Goal: Task Accomplishment & Management: Manage account settings

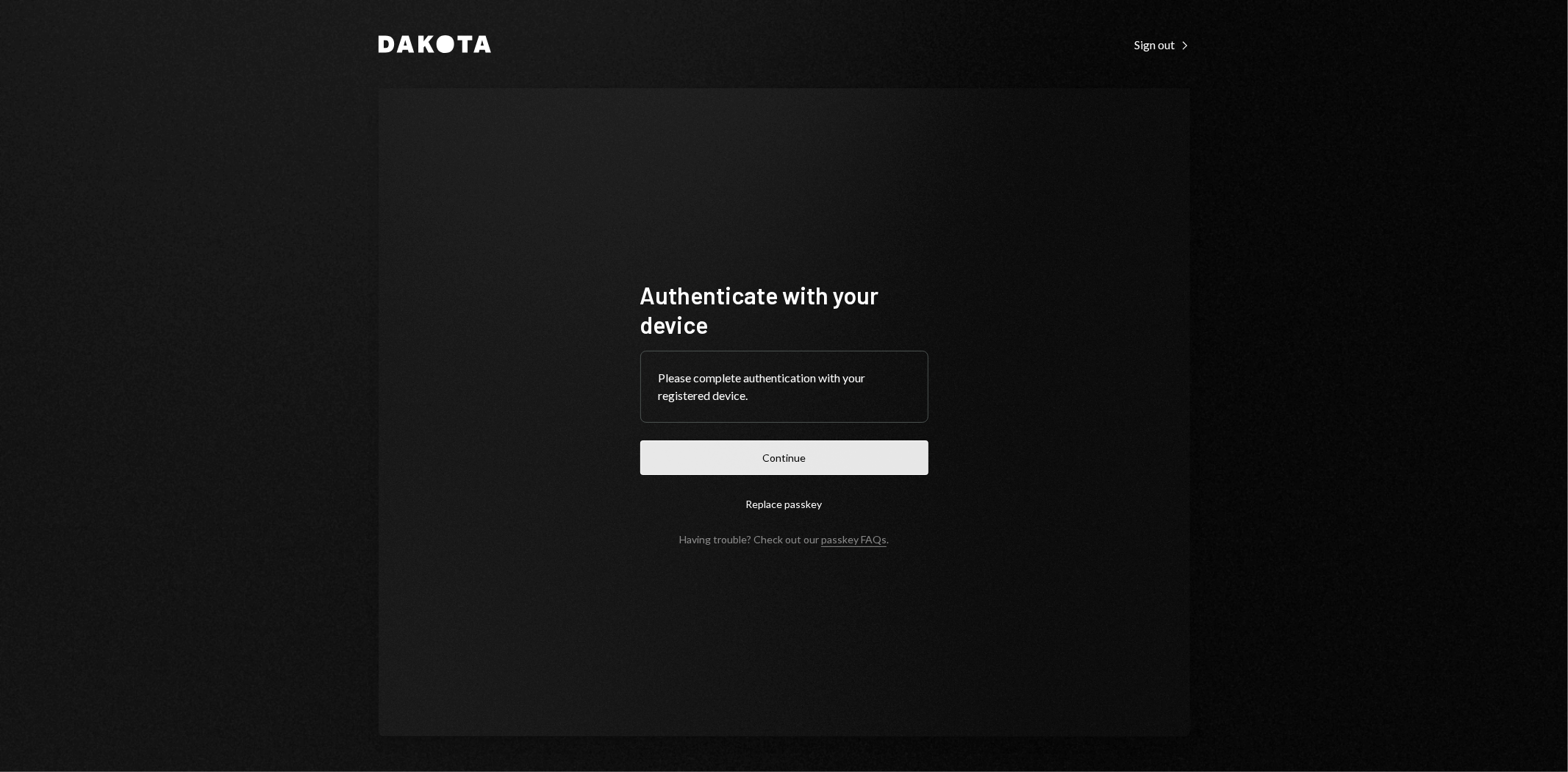
click at [877, 463] on button "Continue" at bounding box center [784, 457] width 288 height 35
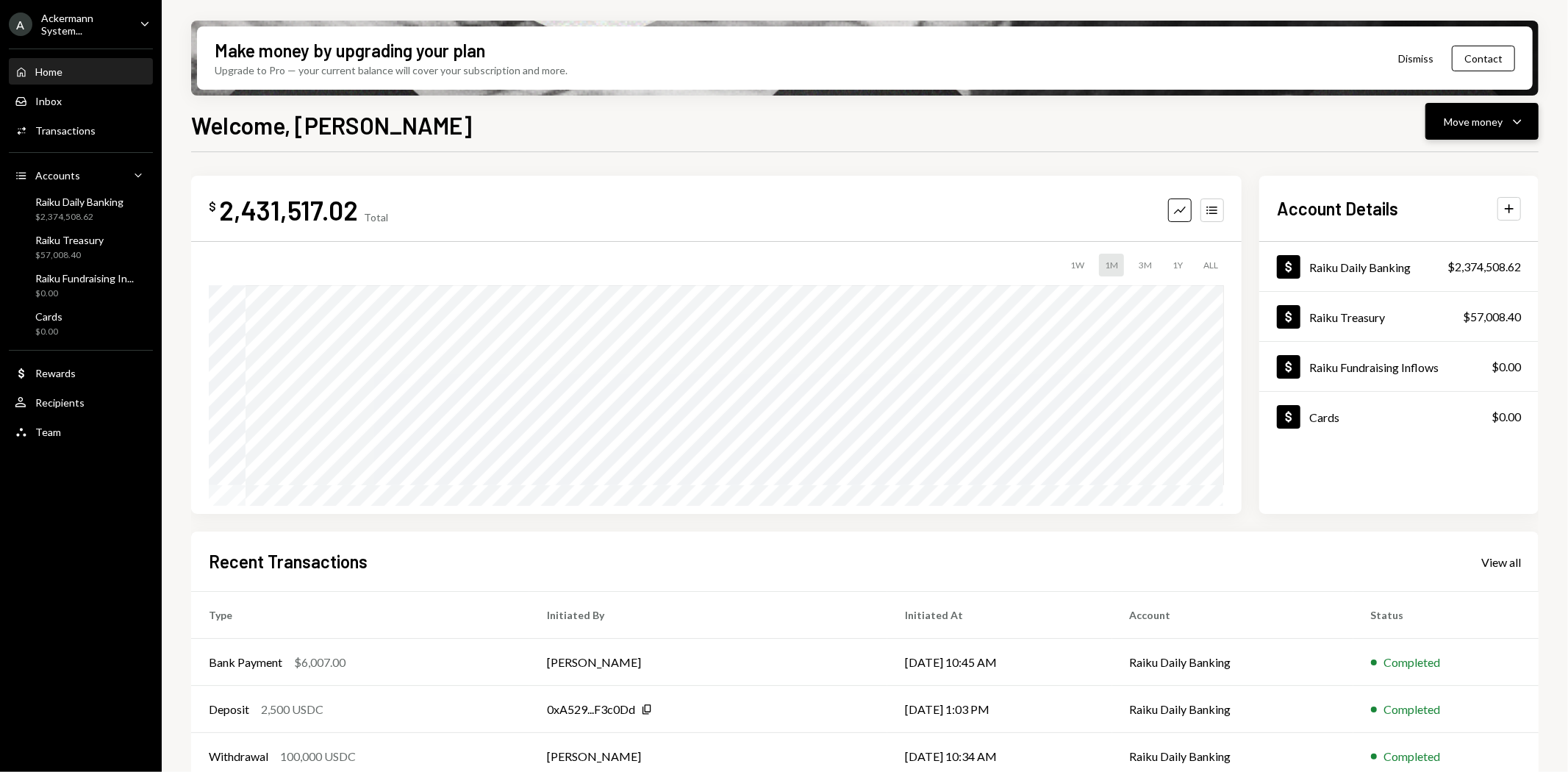
click at [1483, 124] on div "Move money" at bounding box center [1473, 121] width 59 height 15
click at [1431, 164] on div "Send" at bounding box center [1470, 165] width 108 height 15
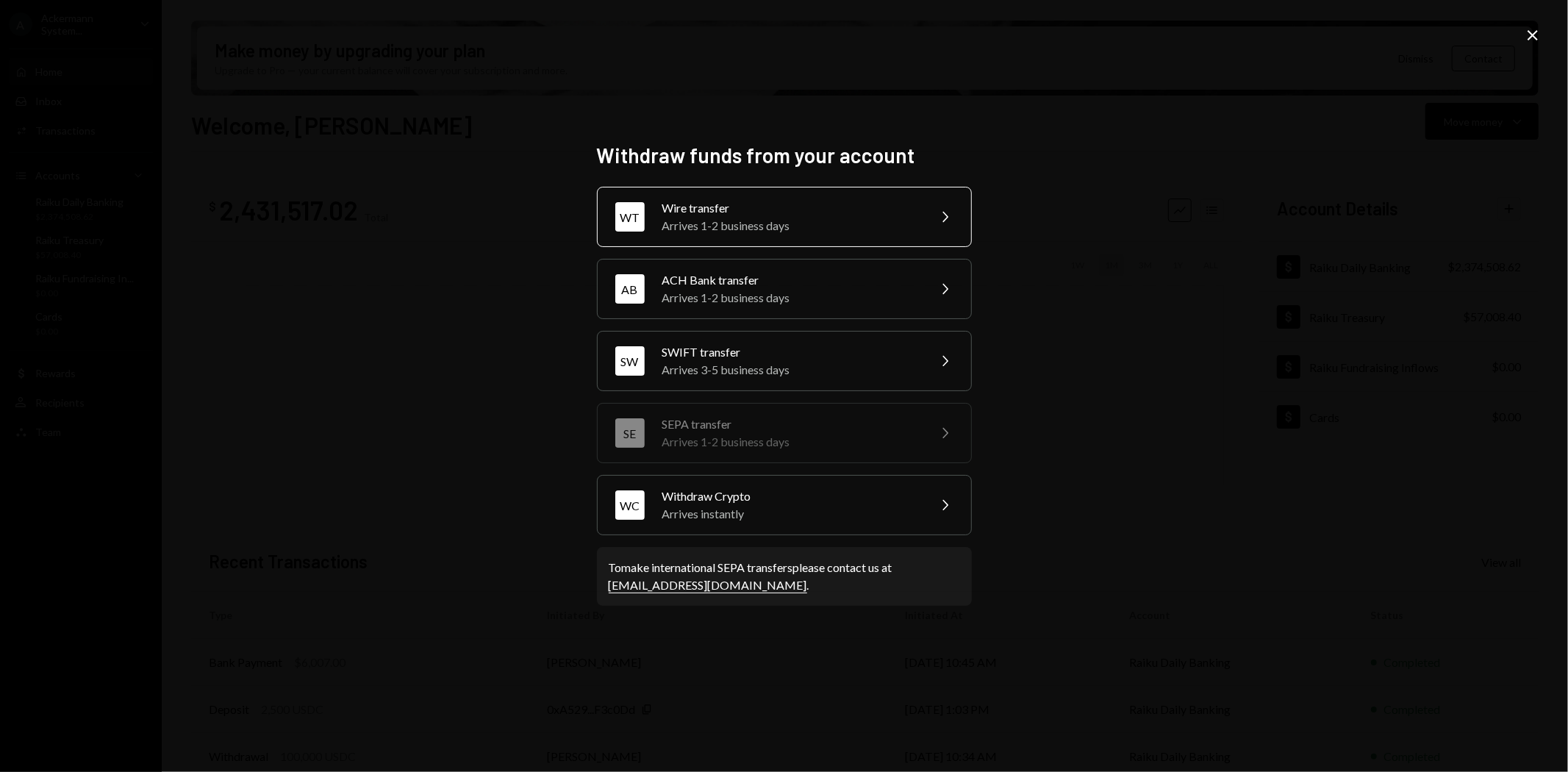
click at [757, 217] on div "Arrives 1-2 business days" at bounding box center [789, 225] width 256 height 18
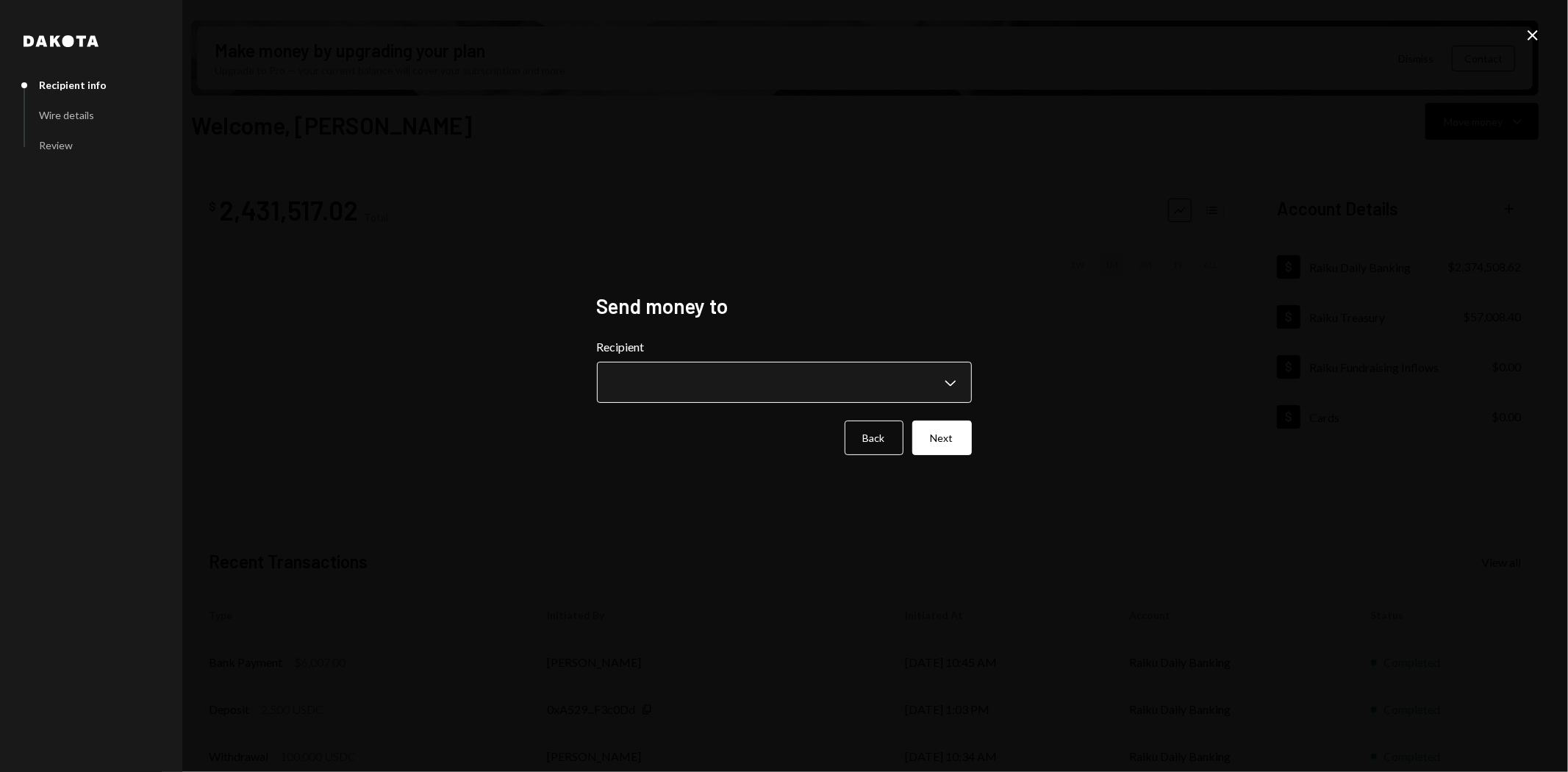
click at [728, 380] on body "A Ackermann System... Caret Down Home Home Inbox Inbox Activities Transactions …" at bounding box center [784, 386] width 1568 height 772
click at [1533, 35] on icon at bounding box center [1532, 35] width 10 height 10
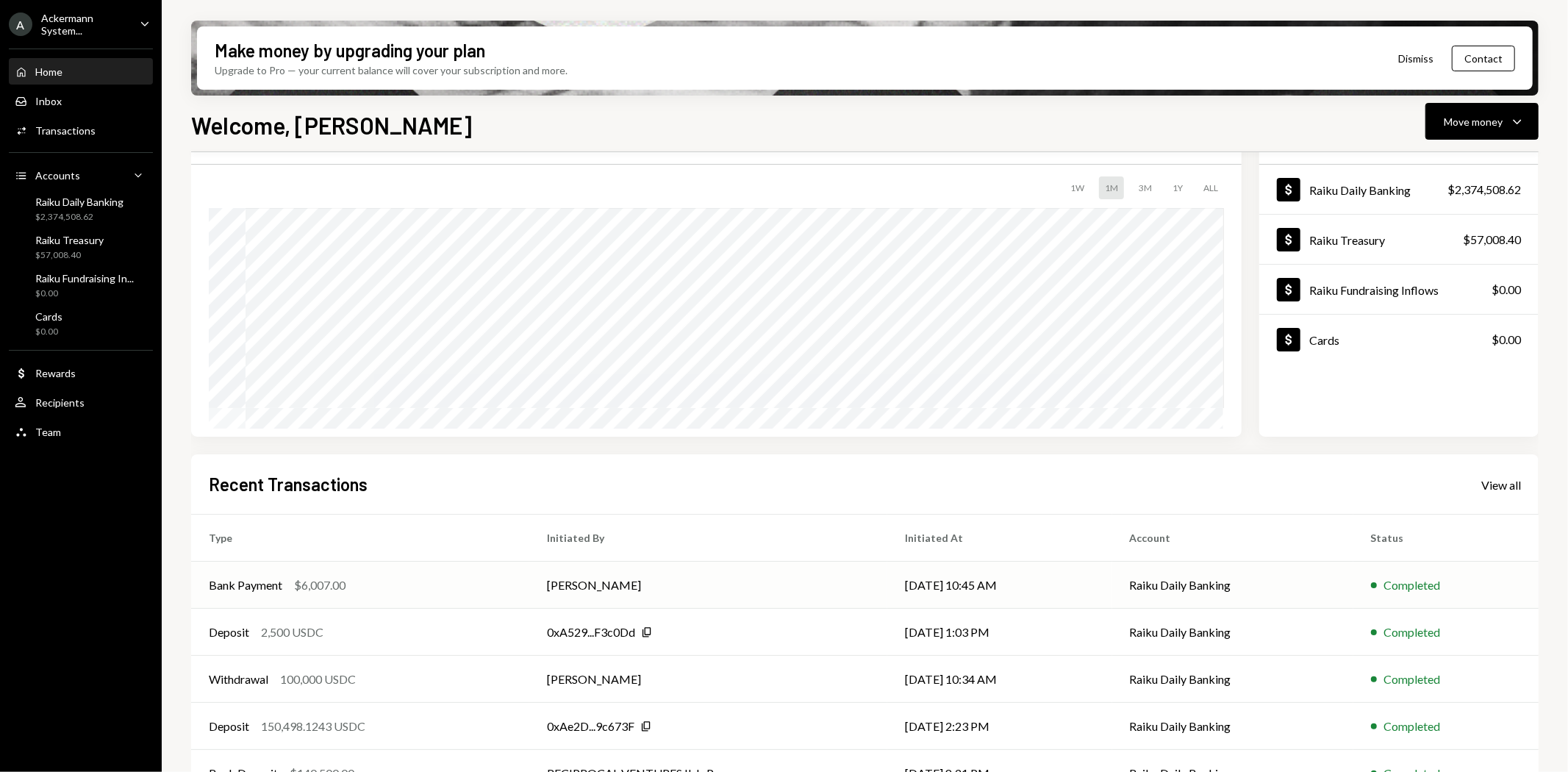
scroll to position [114, 0]
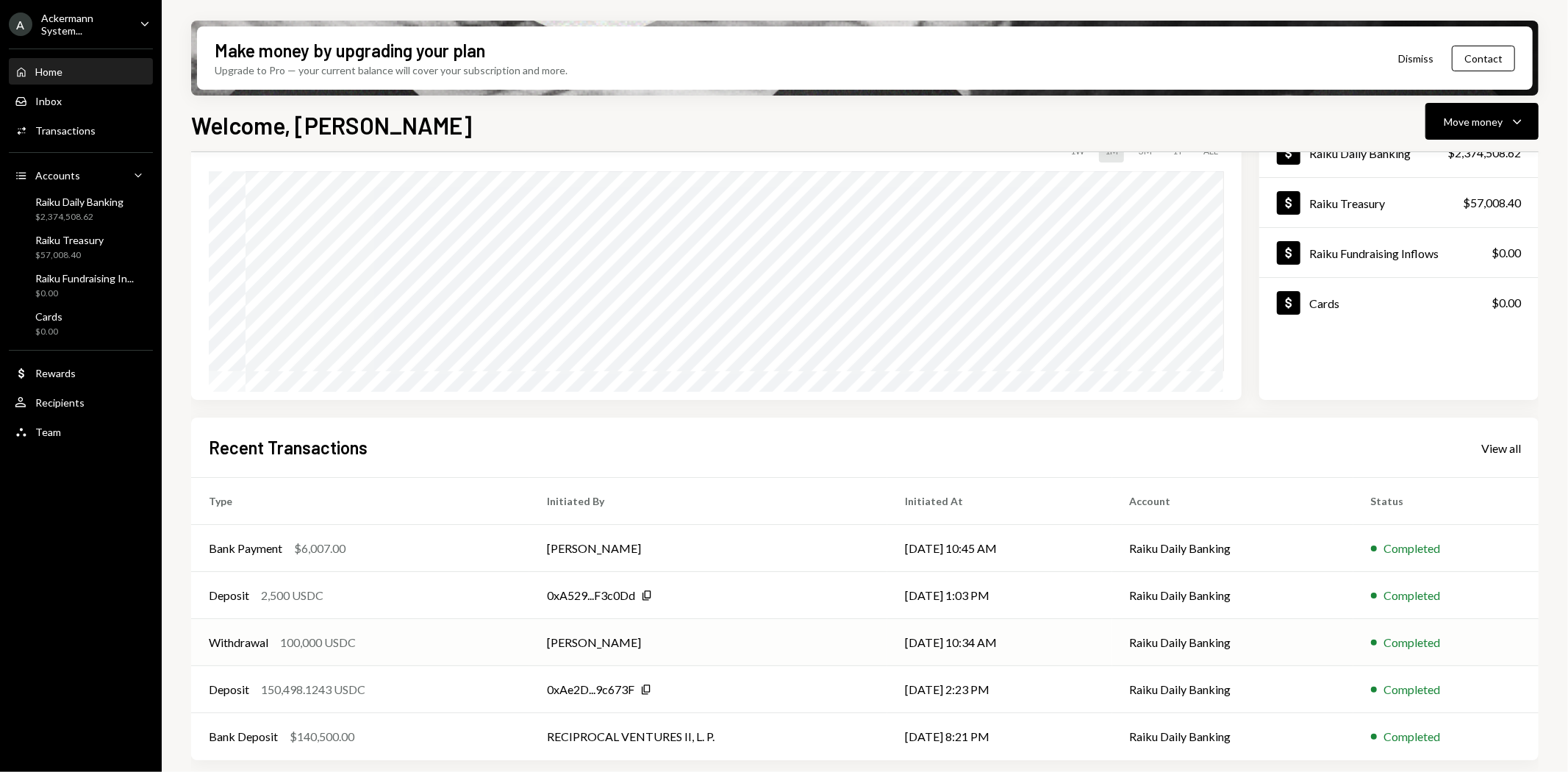
click at [291, 643] on div "100,000 USDC" at bounding box center [318, 642] width 76 height 18
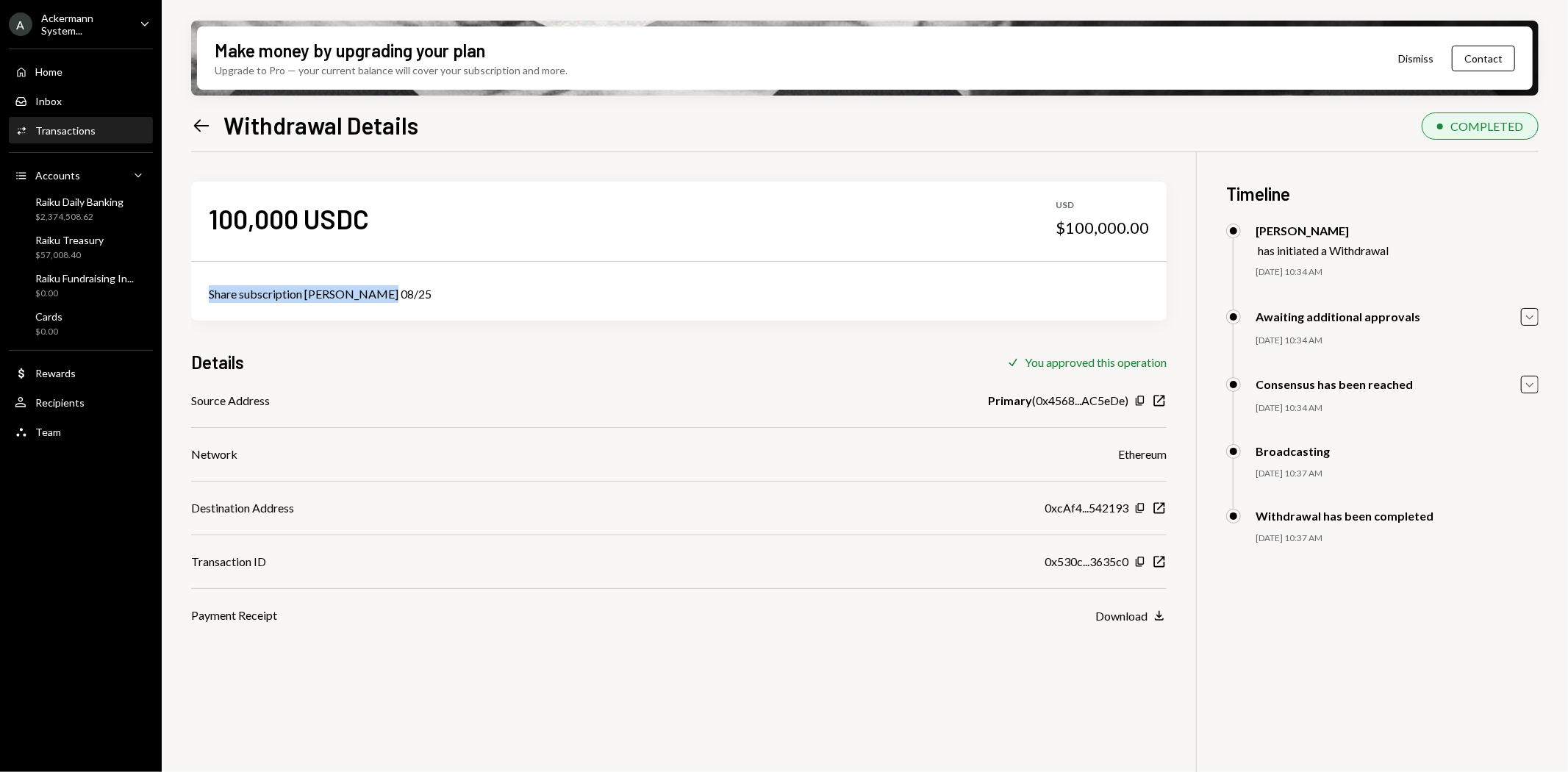
drag, startPoint x: 395, startPoint y: 292, endPoint x: 197, endPoint y: 283, distance: 198.2
click at [197, 283] on div "Share subscription [PERSON_NAME] 08/25" at bounding box center [679, 293] width 975 height 53
copy div "Share subscription [PERSON_NAME] 08/25"
click at [203, 128] on icon "Left Arrow" at bounding box center [201, 125] width 21 height 21
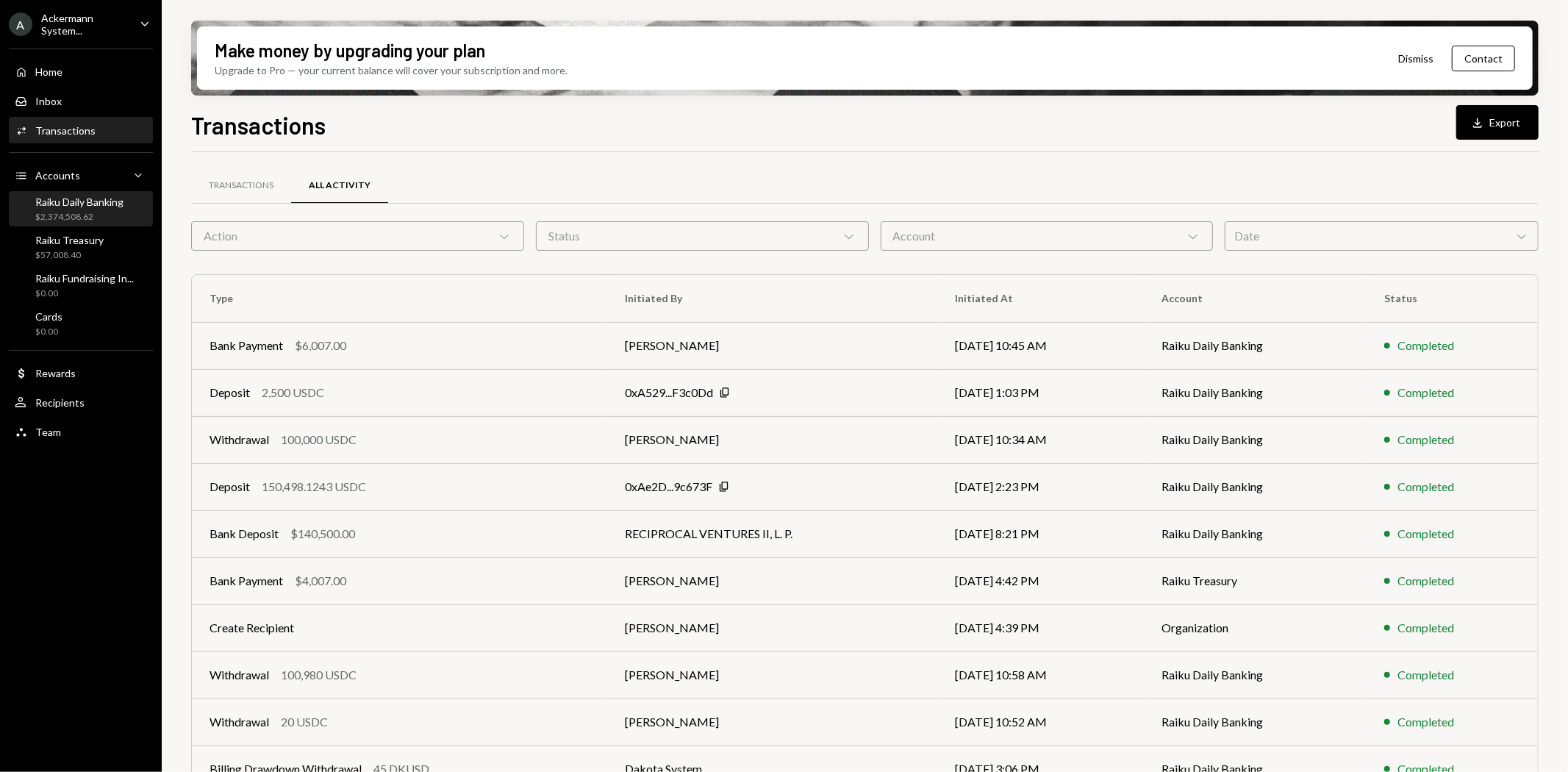
click at [71, 202] on div "Raiku Daily Banking" at bounding box center [79, 202] width 88 height 12
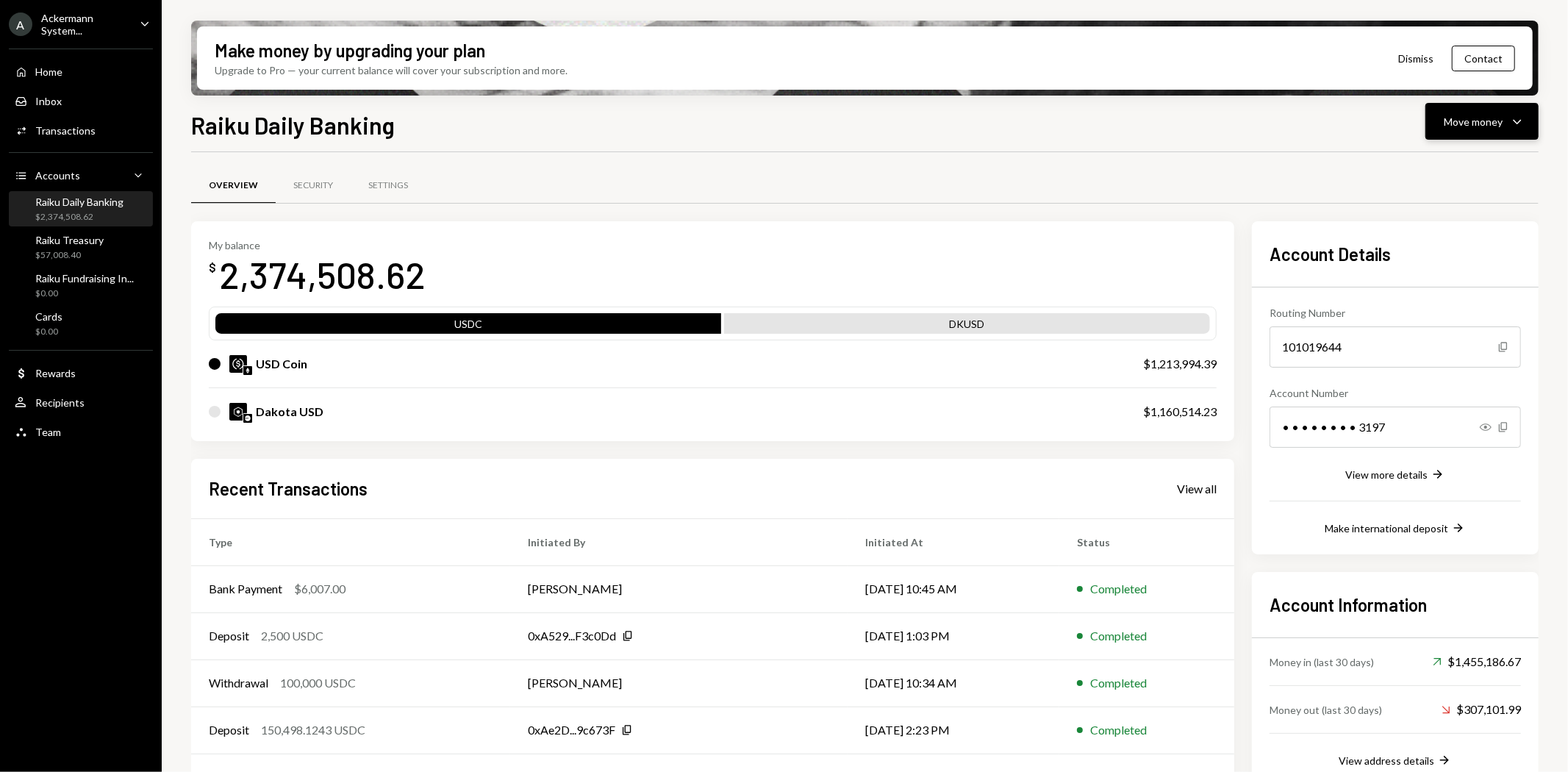
click at [1461, 128] on div "Move money Caret Down" at bounding box center [1482, 121] width 77 height 18
click at [1451, 163] on div "Send" at bounding box center [1470, 165] width 108 height 15
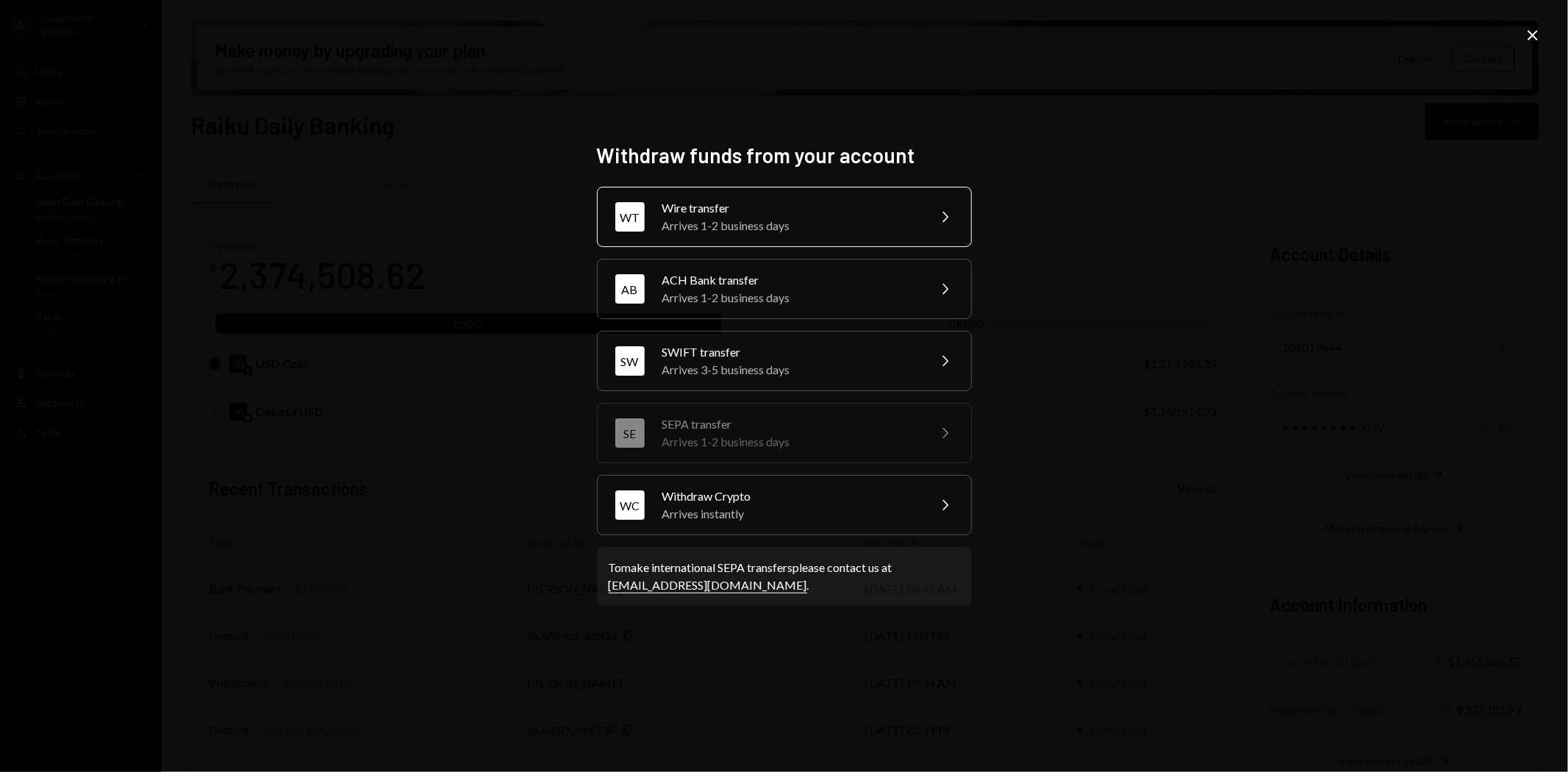
click at [722, 217] on div "Arrives 1-2 business days" at bounding box center [789, 225] width 256 height 18
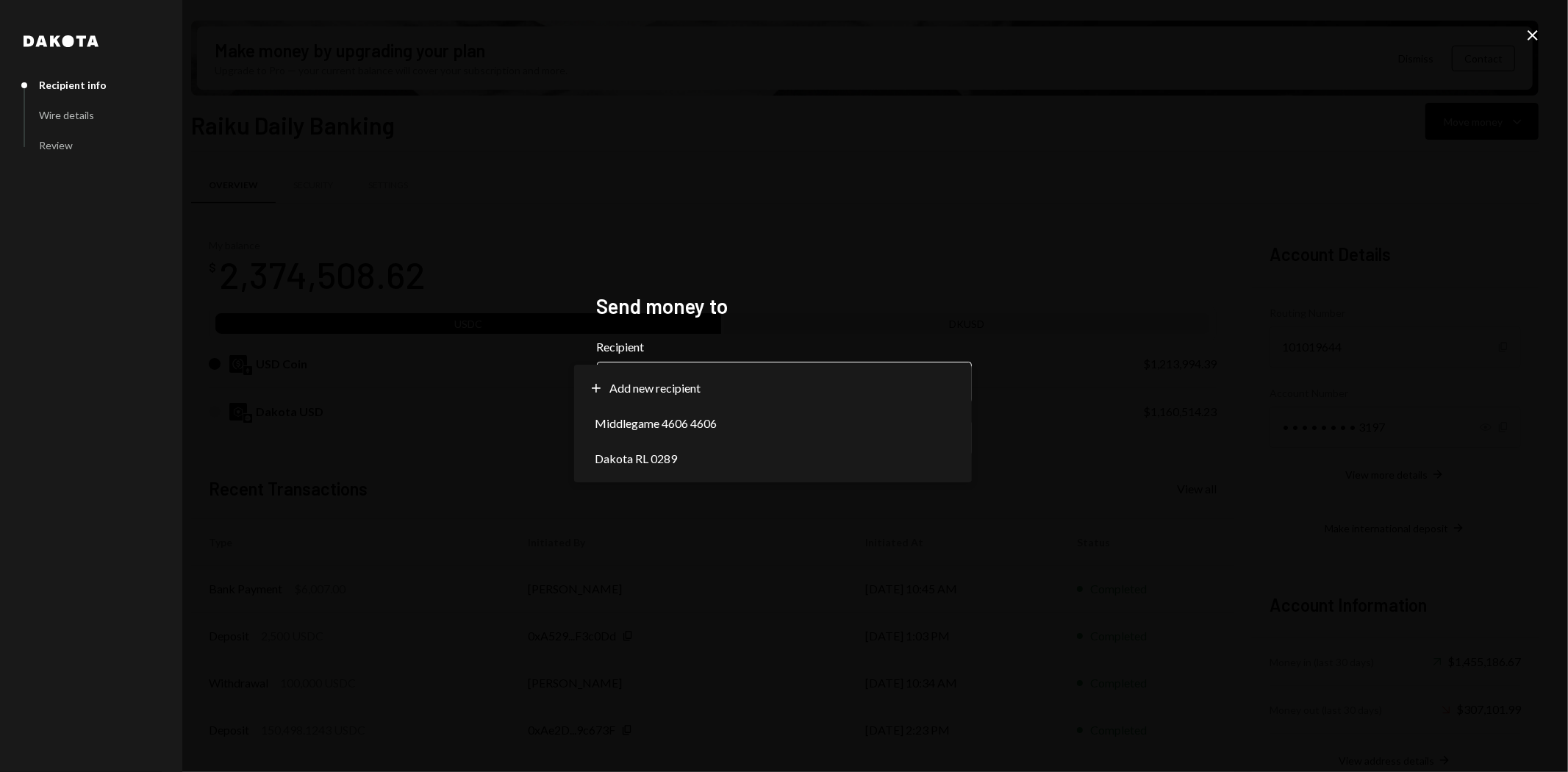
click at [743, 366] on body "A Ackermann System... Caret Down Home Home Inbox Inbox Activities Transactions …" at bounding box center [784, 386] width 1568 height 772
select select "**********"
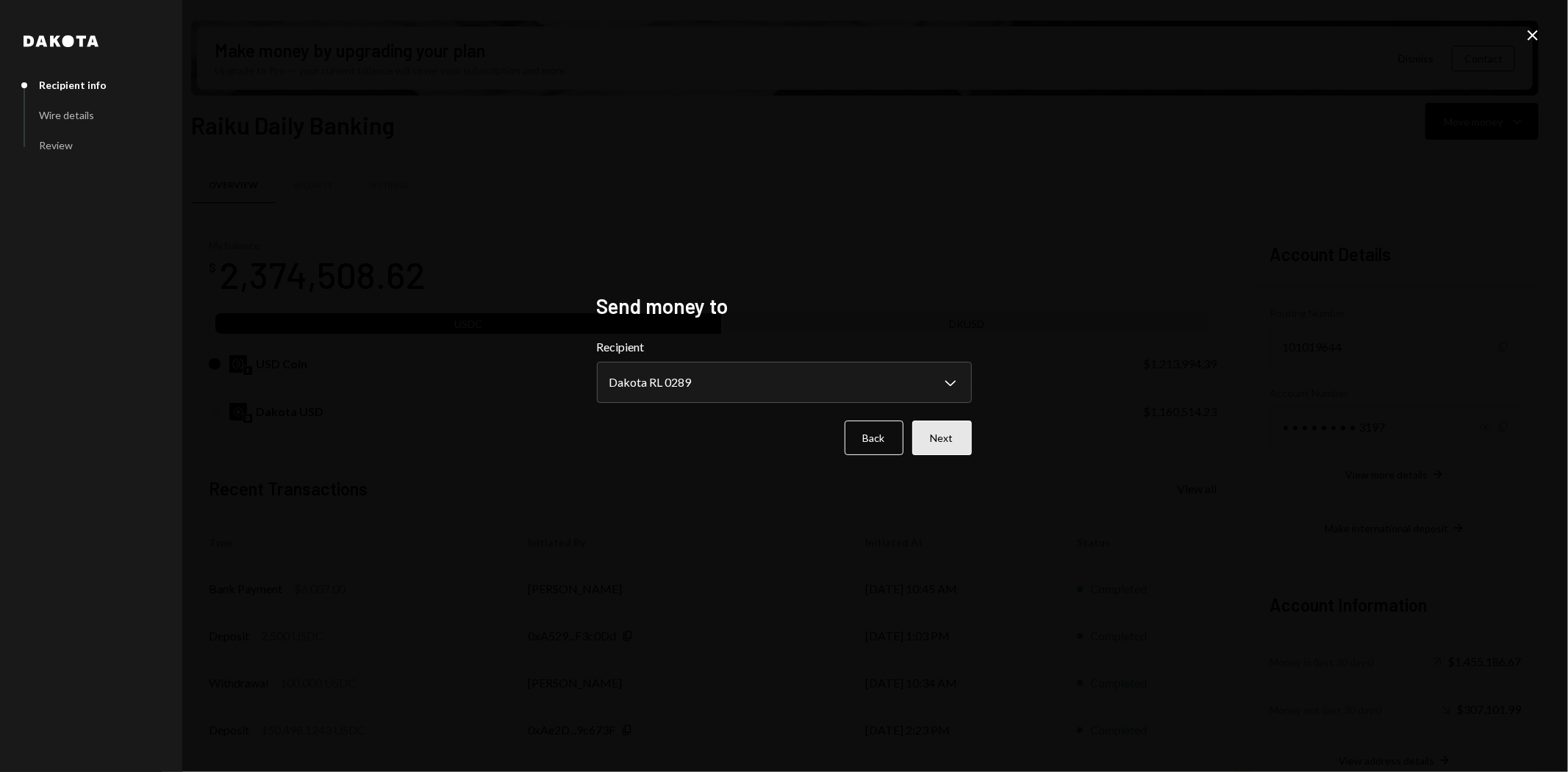
click at [934, 438] on button "Next" at bounding box center [942, 437] width 60 height 35
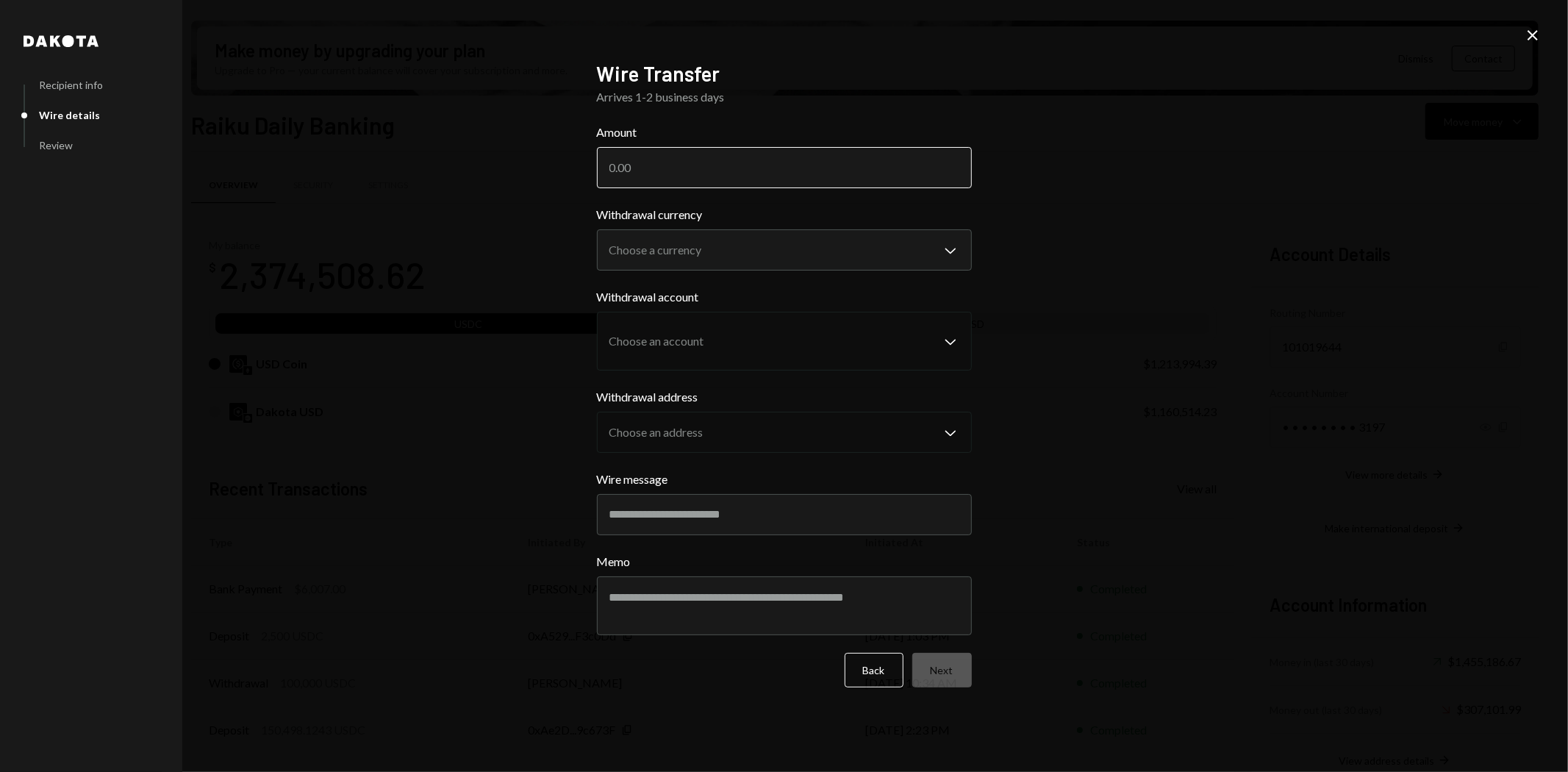
click at [908, 157] on input "Amount" at bounding box center [784, 167] width 375 height 41
type input "1"
click at [796, 240] on div "**********" at bounding box center [784, 238] width 375 height 65
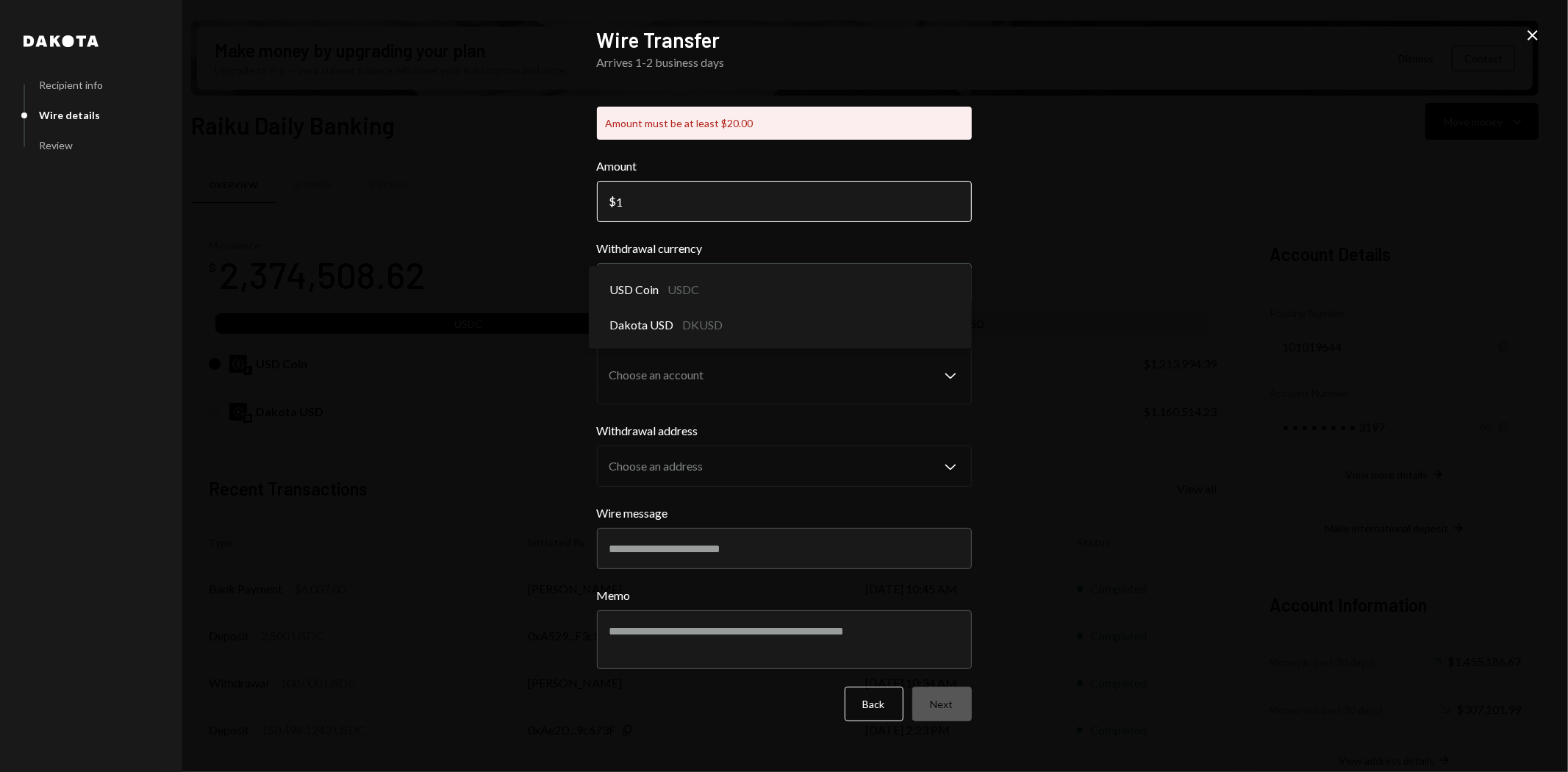
click at [789, 210] on input "1" at bounding box center [784, 201] width 375 height 41
type input "20.00"
click at [802, 273] on body "A Ackermann System... Caret Down Home Home Inbox Inbox Activities Transactions …" at bounding box center [784, 386] width 1568 height 772
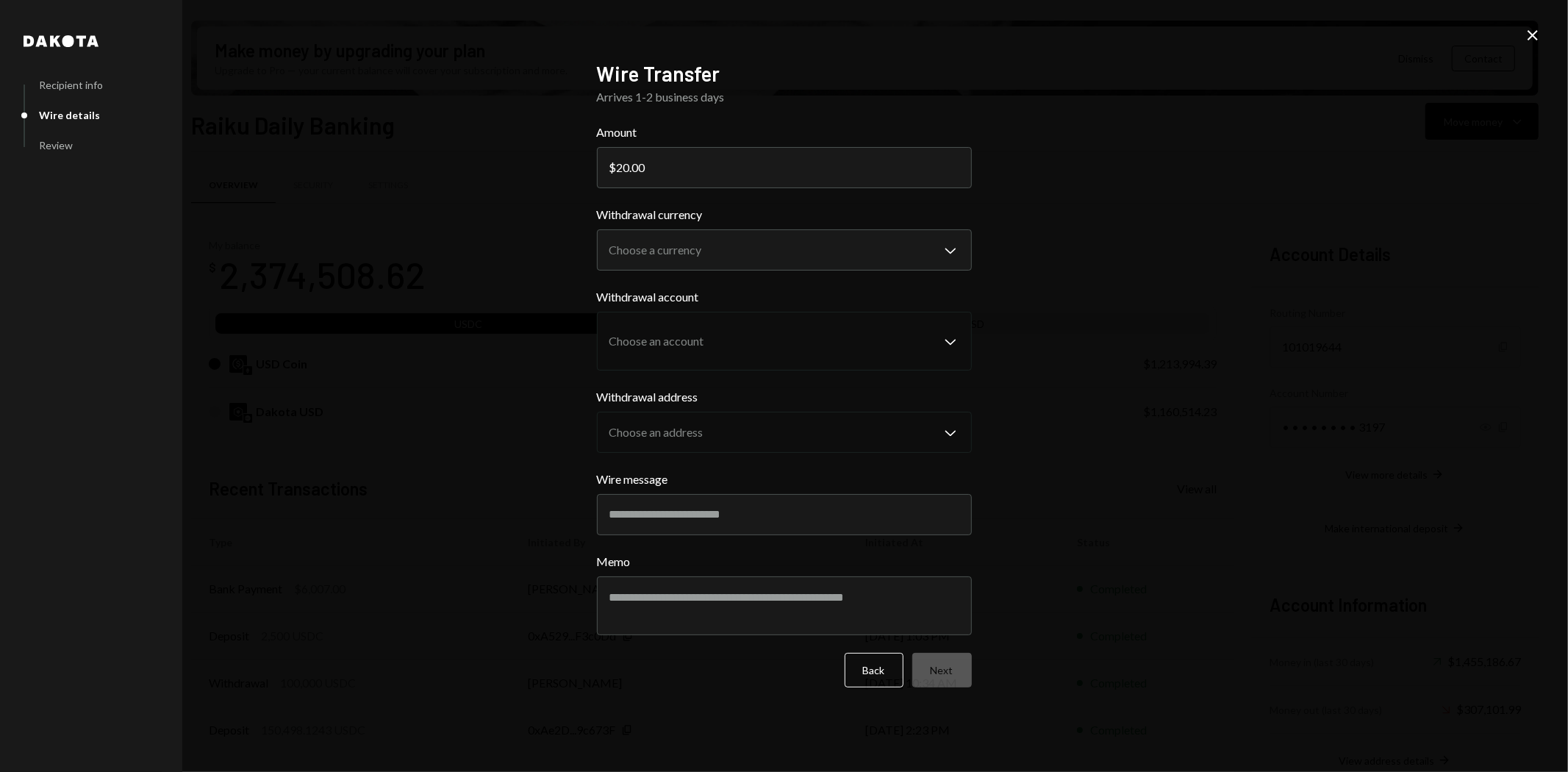
click at [729, 108] on div "**********" at bounding box center [784, 386] width 375 height 650
click at [1537, 41] on icon "Close" at bounding box center [1532, 35] width 18 height 18
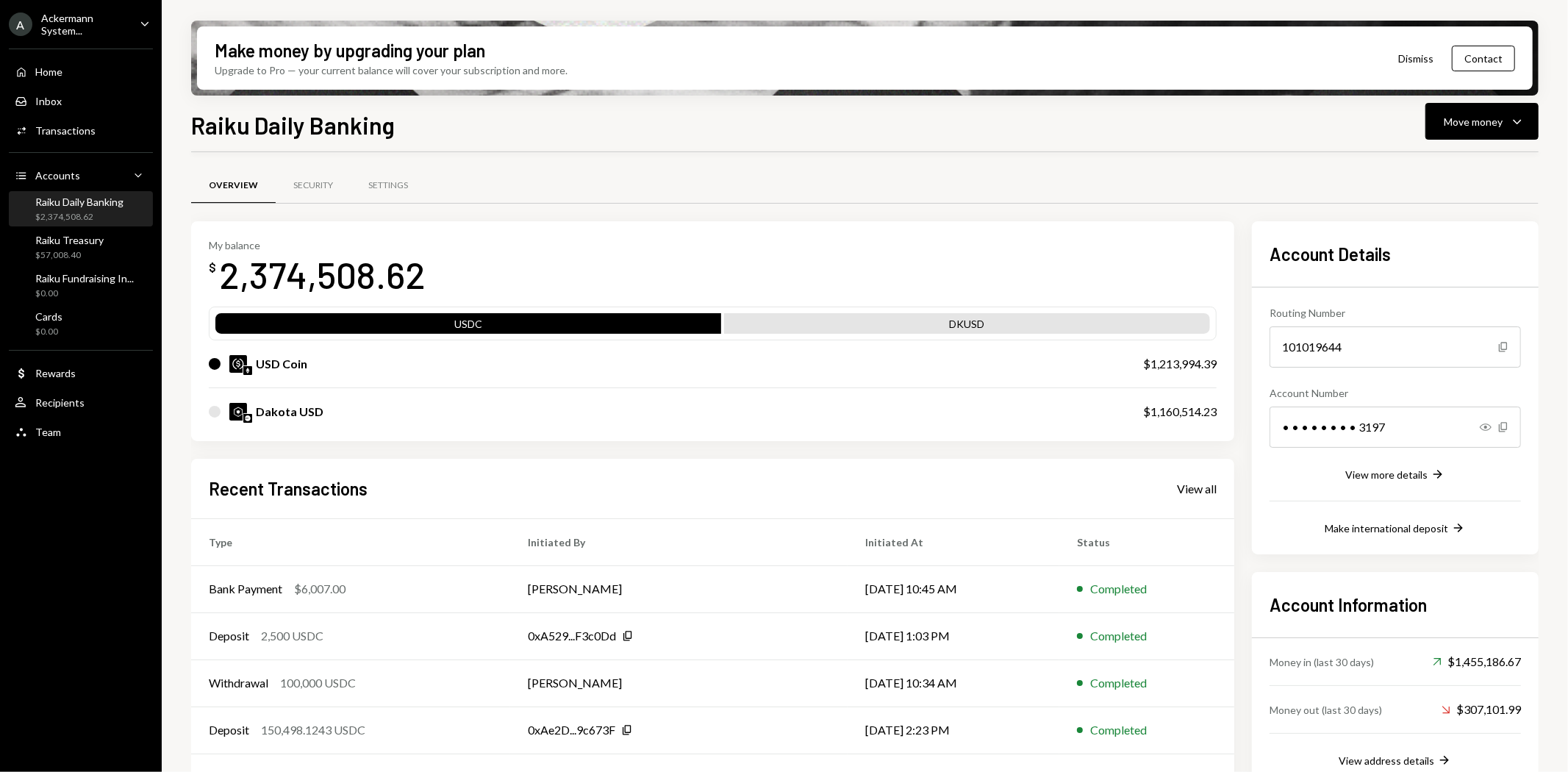
scroll to position [41, 0]
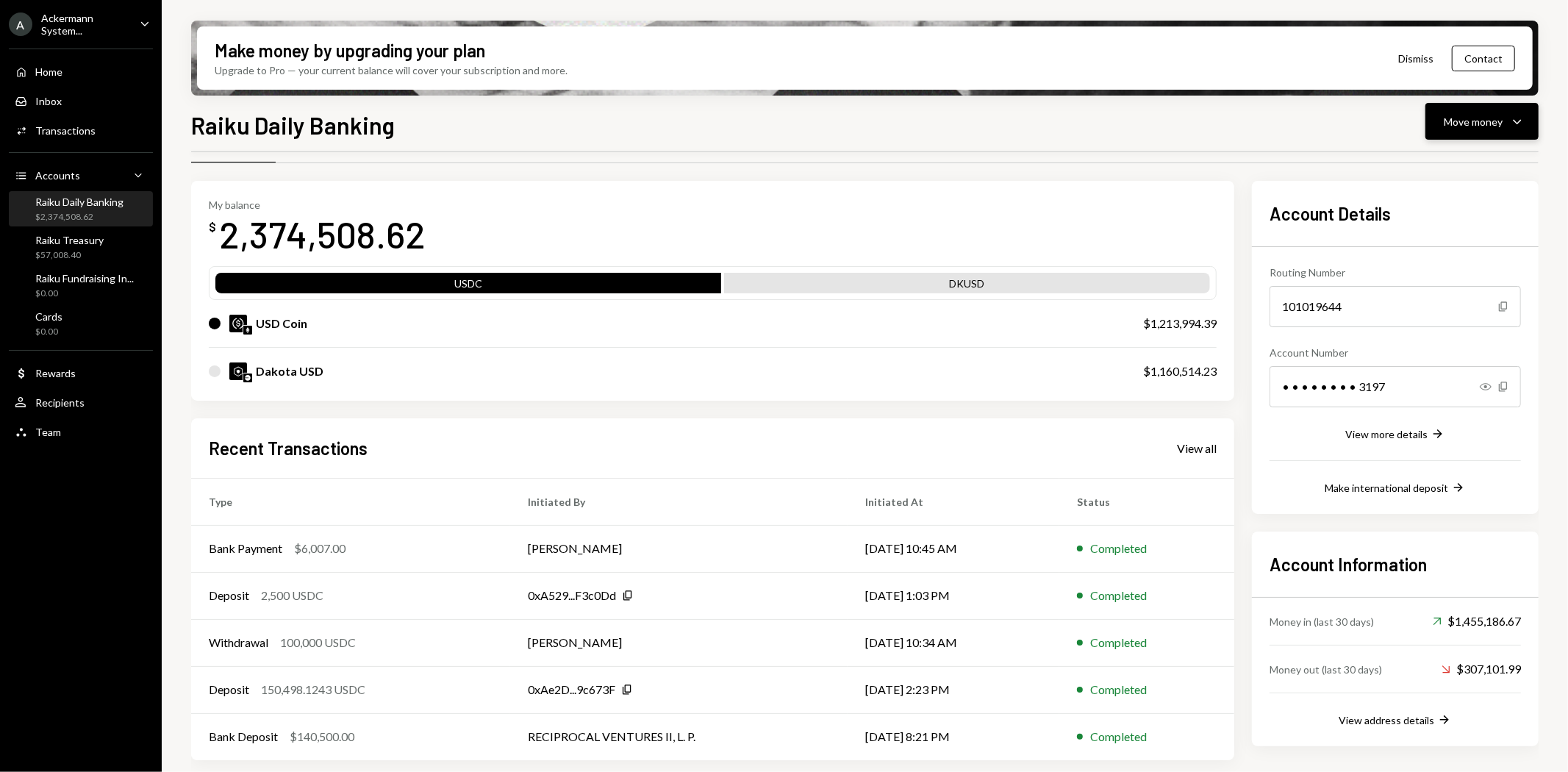
click at [1486, 130] on button "Move money Caret Down" at bounding box center [1481, 121] width 113 height 37
click at [1438, 160] on div "Send" at bounding box center [1470, 165] width 108 height 15
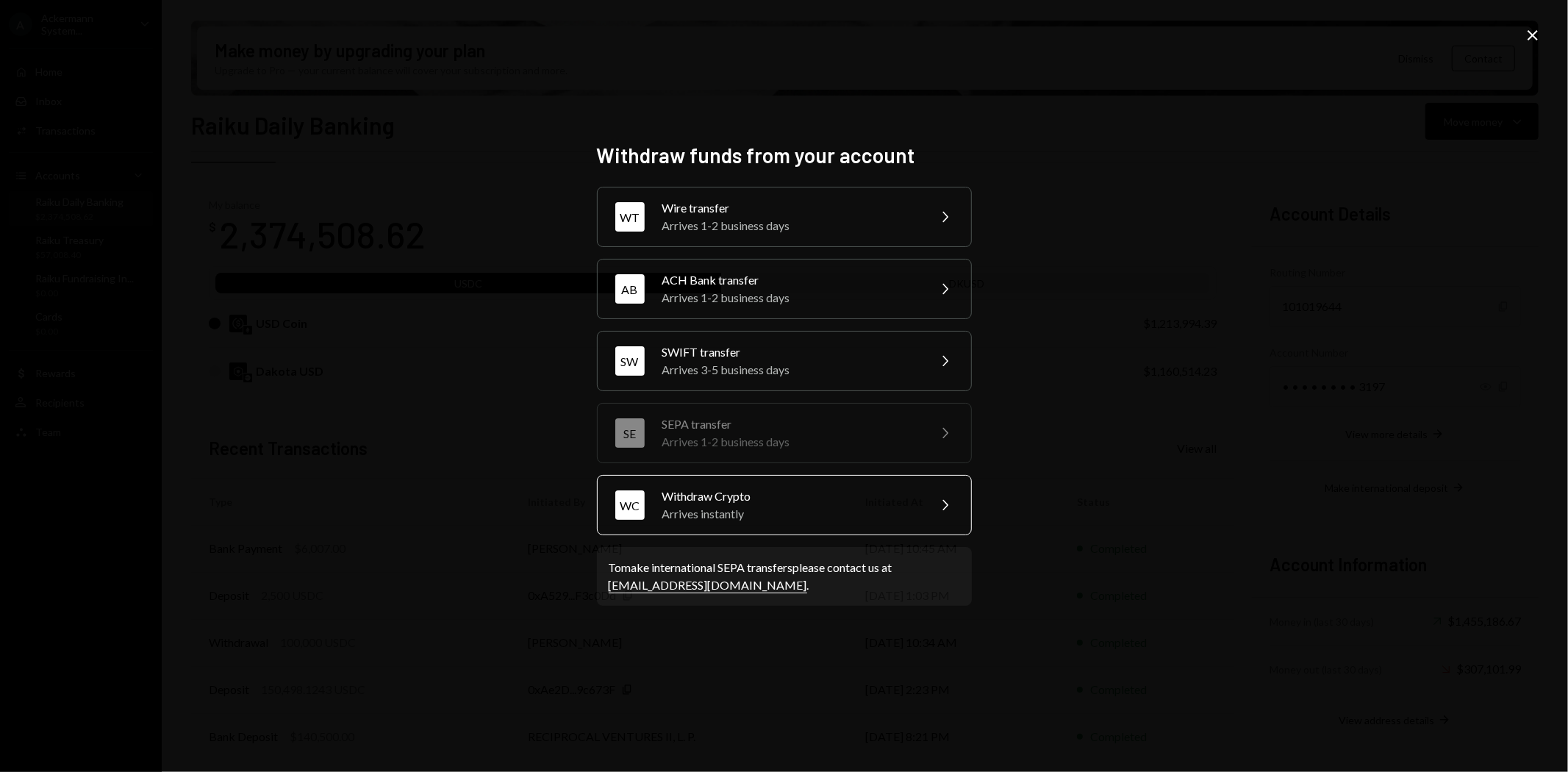
click at [729, 502] on div "Withdraw Crypto" at bounding box center [789, 496] width 256 height 18
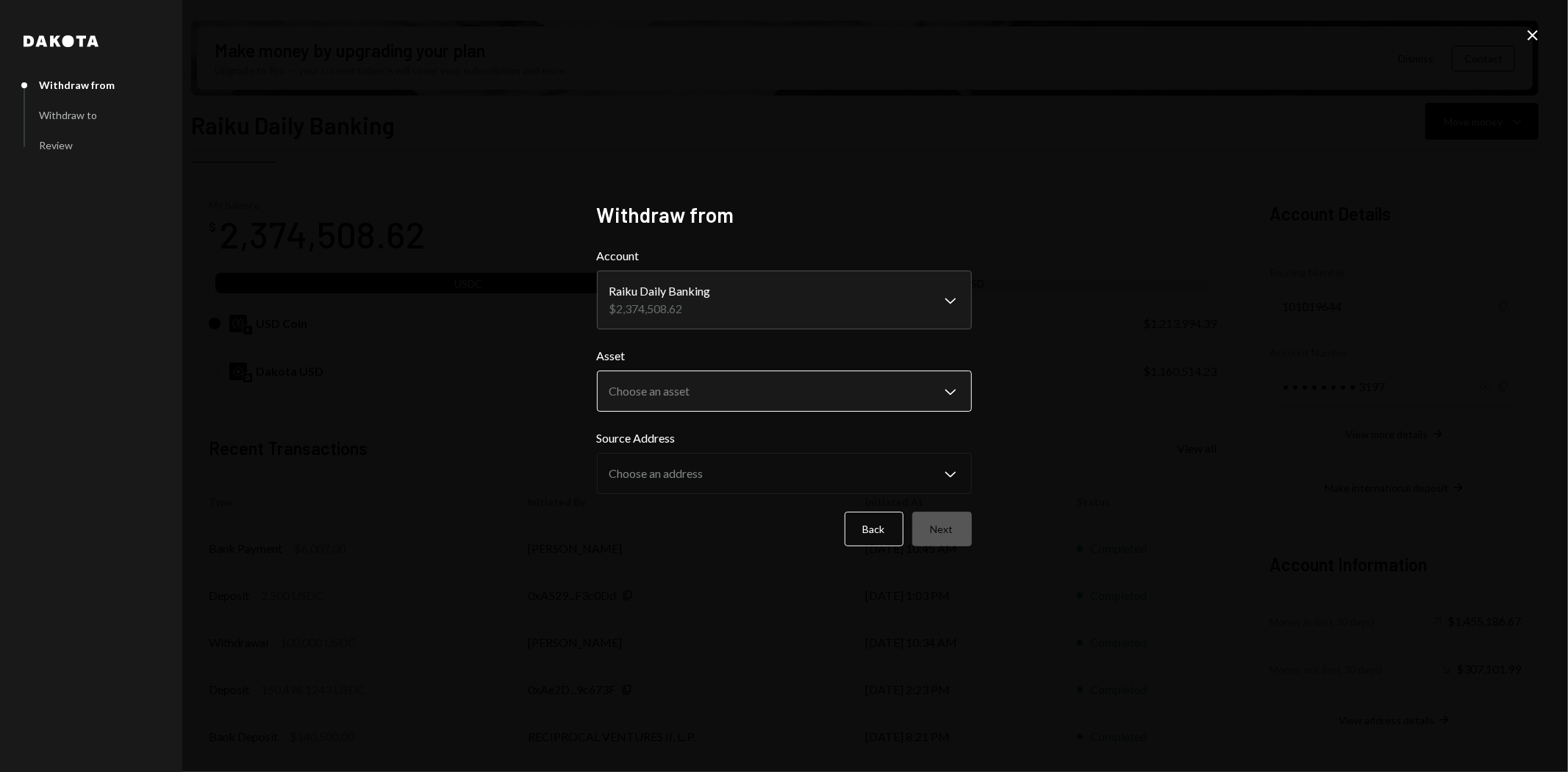
click at [816, 384] on body "A Ackermann System... Caret Down Home Home Inbox Inbox Activities Transactions …" at bounding box center [784, 386] width 1568 height 772
select select "****"
click at [938, 527] on button "Next" at bounding box center [942, 528] width 60 height 35
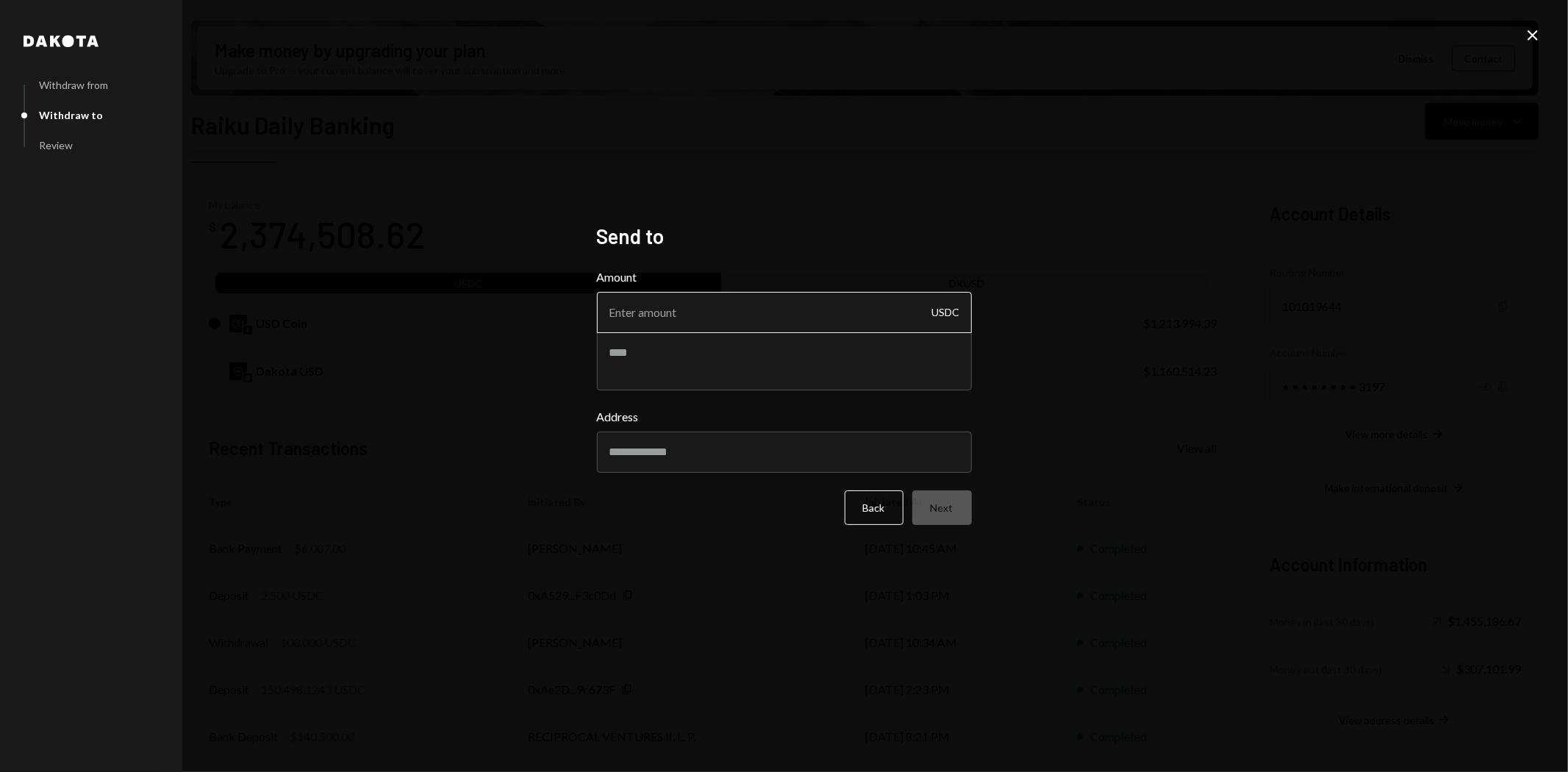
click at [829, 317] on input "Amount" at bounding box center [784, 313] width 375 height 41
click at [982, 709] on div "[PERSON_NAME] from Withdraw to Review Send to Amount USDC Address Back Next Clo…" at bounding box center [784, 386] width 1568 height 772
click at [688, 310] on input "Amount" at bounding box center [784, 313] width 375 height 41
type input "1"
click at [685, 353] on textarea at bounding box center [784, 361] width 375 height 59
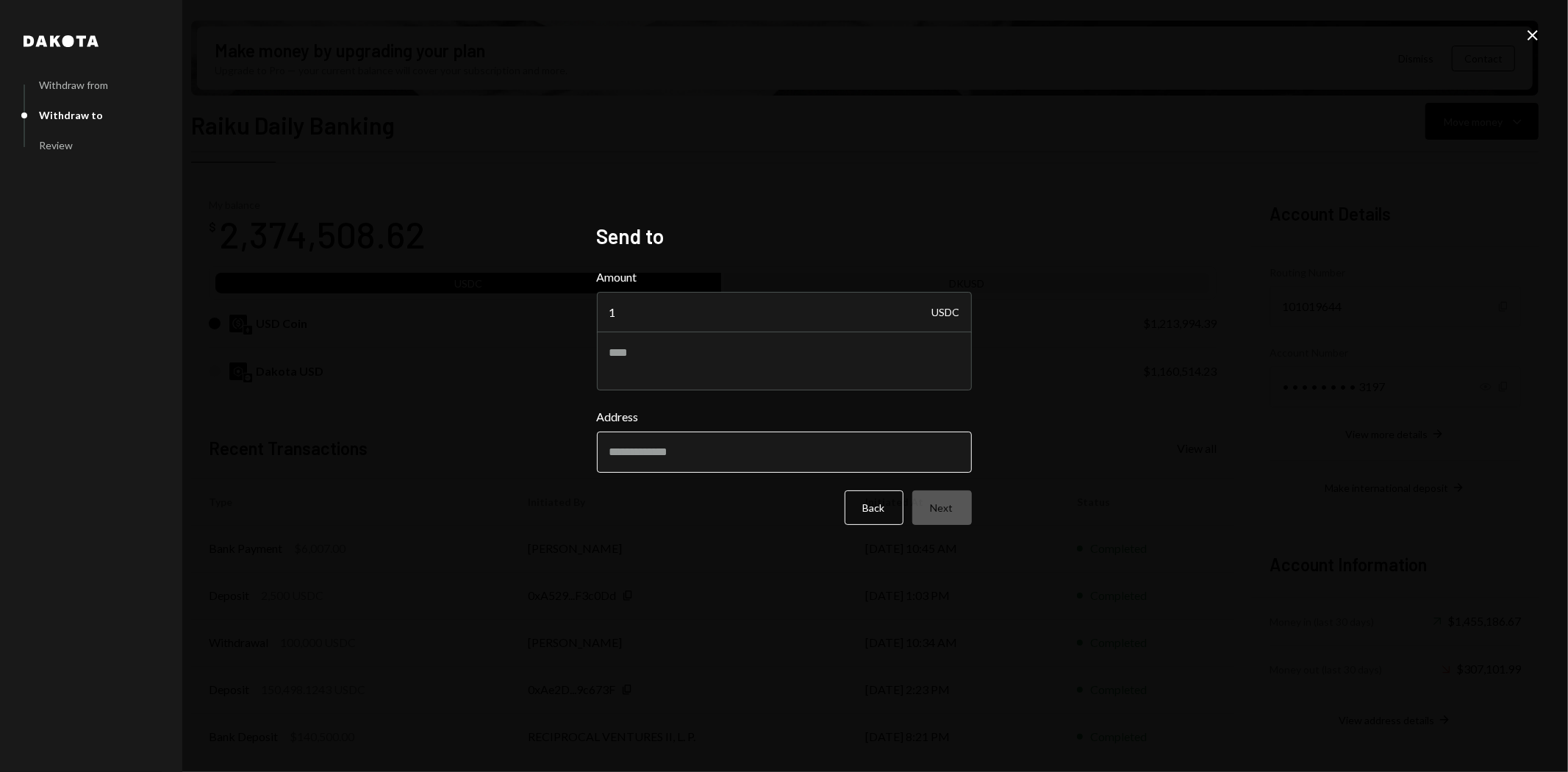
click at [683, 457] on input "Address" at bounding box center [784, 452] width 375 height 41
paste input "**********"
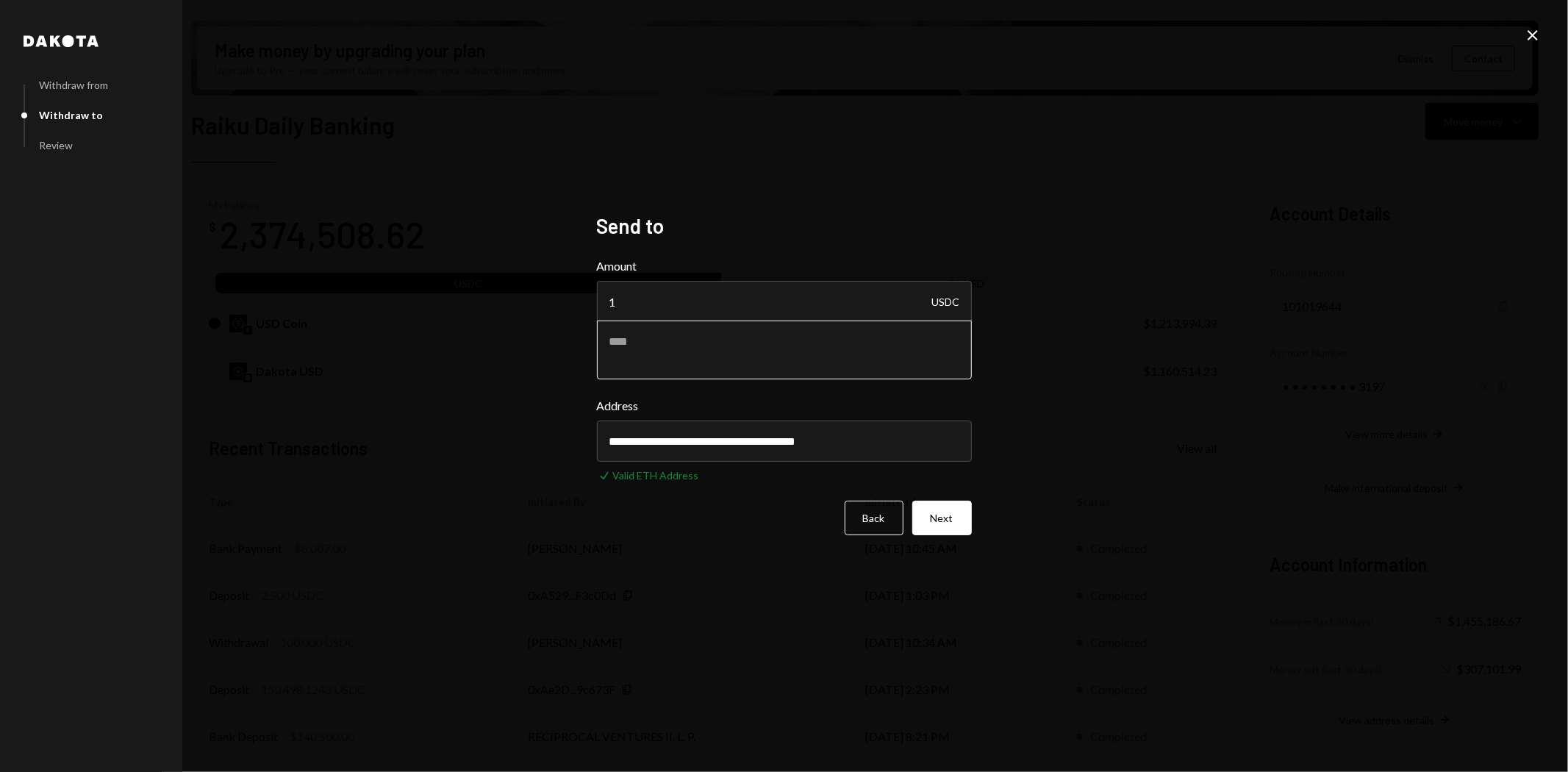
type input "**********"
click at [653, 352] on textarea at bounding box center [784, 350] width 375 height 59
type textarea "**********"
click at [956, 521] on button "Next" at bounding box center [942, 518] width 60 height 35
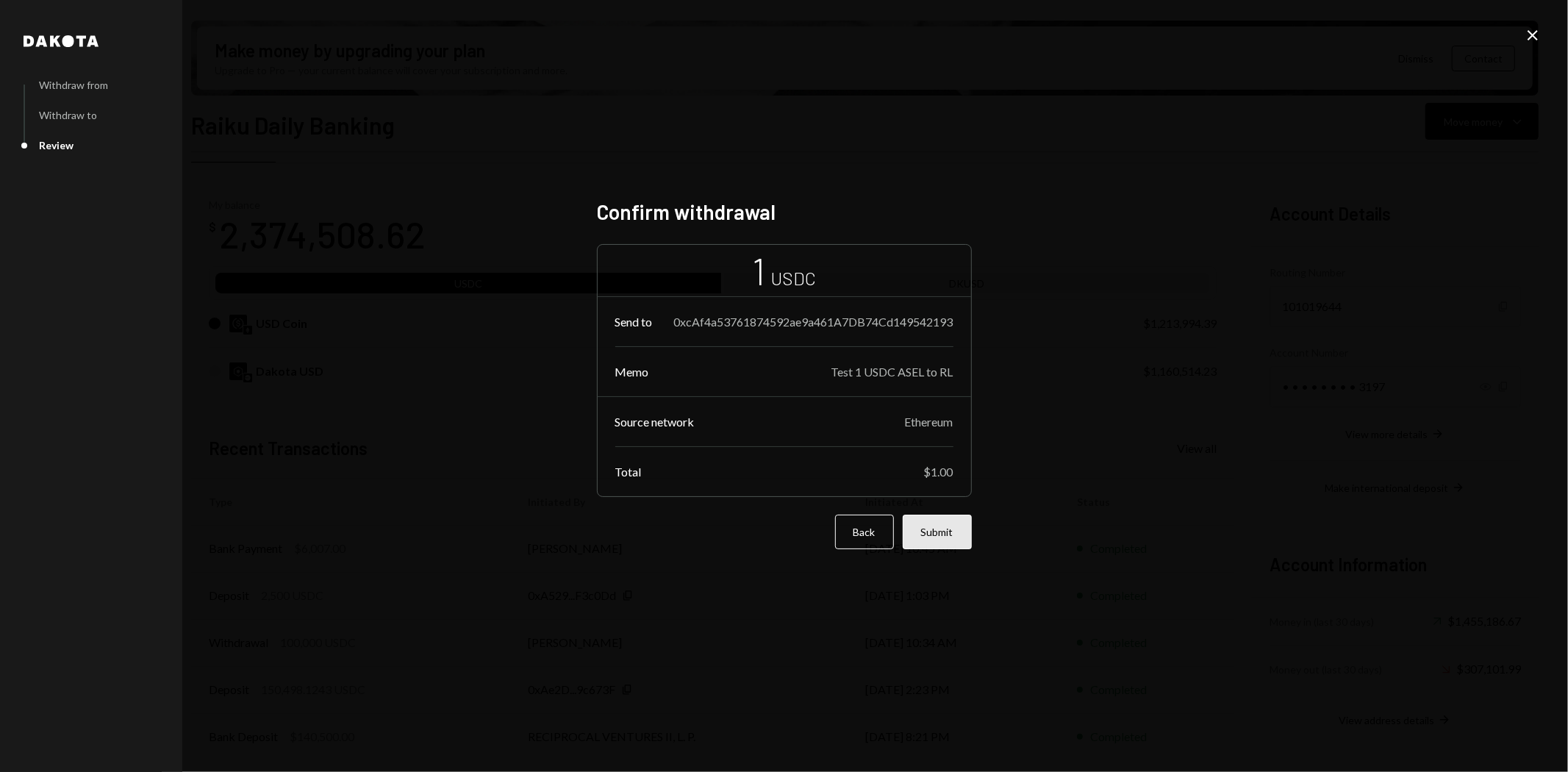
click at [938, 532] on button "Submit" at bounding box center [937, 532] width 69 height 35
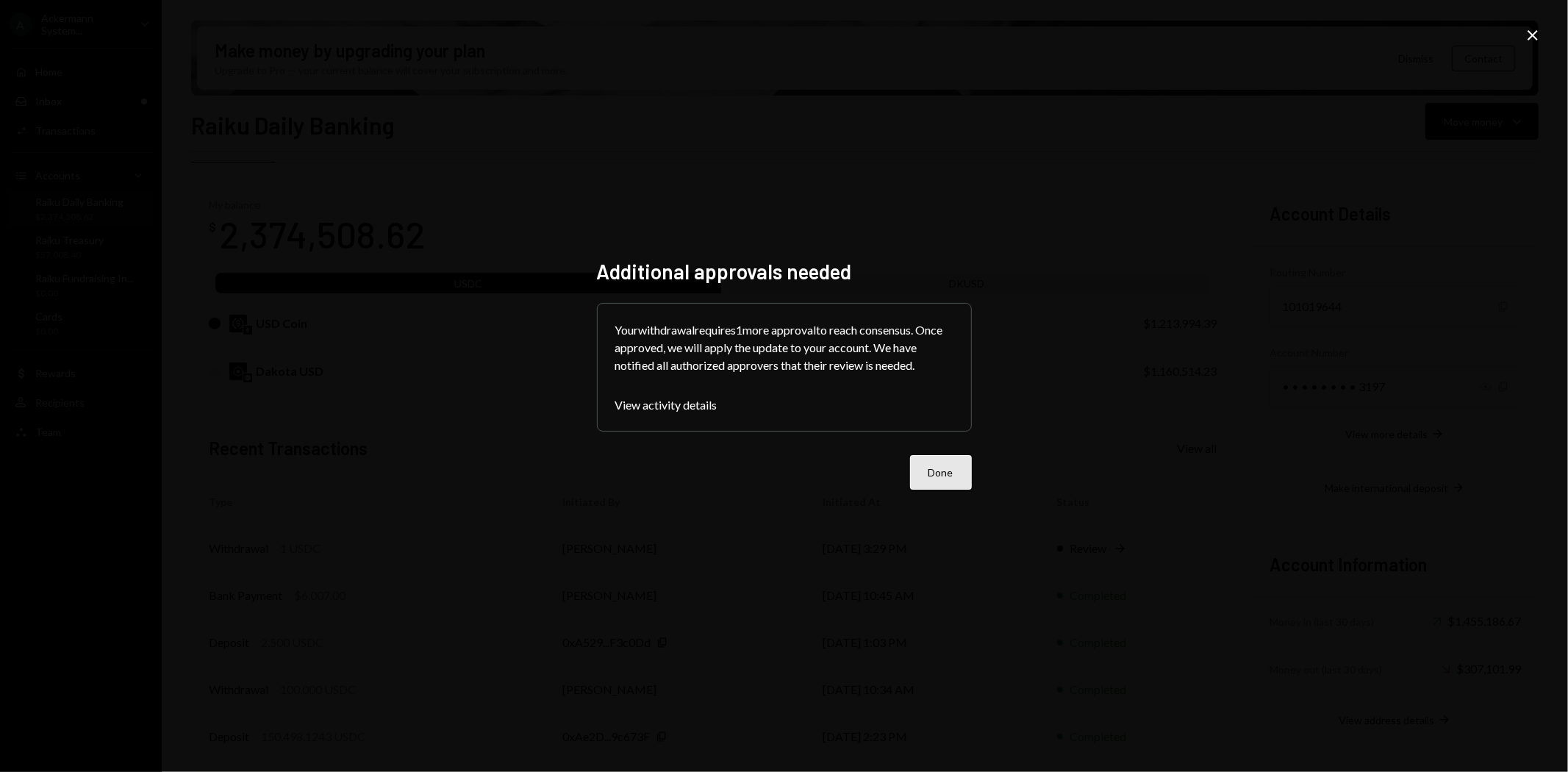
click at [944, 472] on button "Done" at bounding box center [941, 472] width 61 height 35
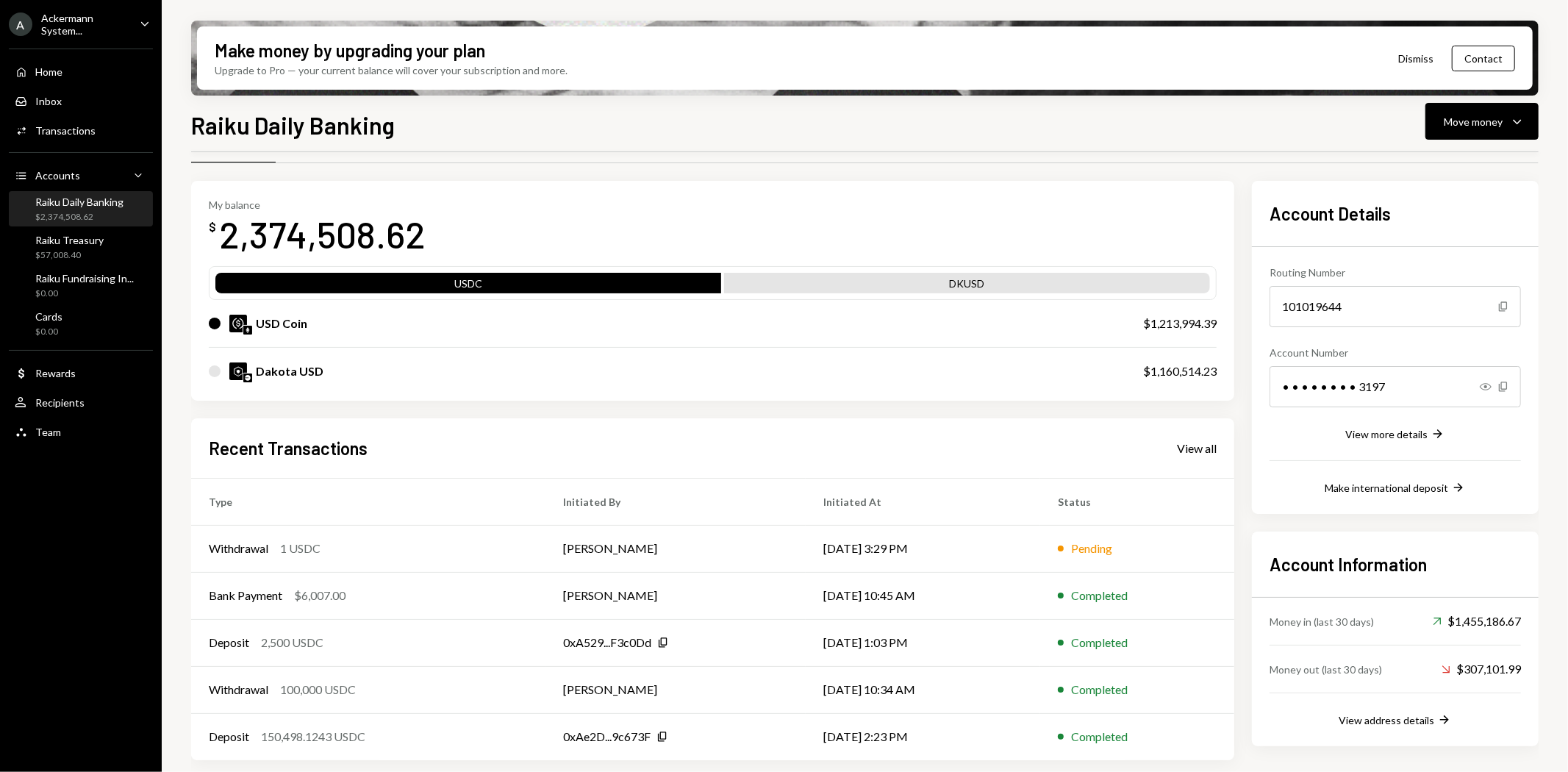
click at [134, 24] on div "A Ackermann System... Caret Down" at bounding box center [81, 24] width 162 height 25
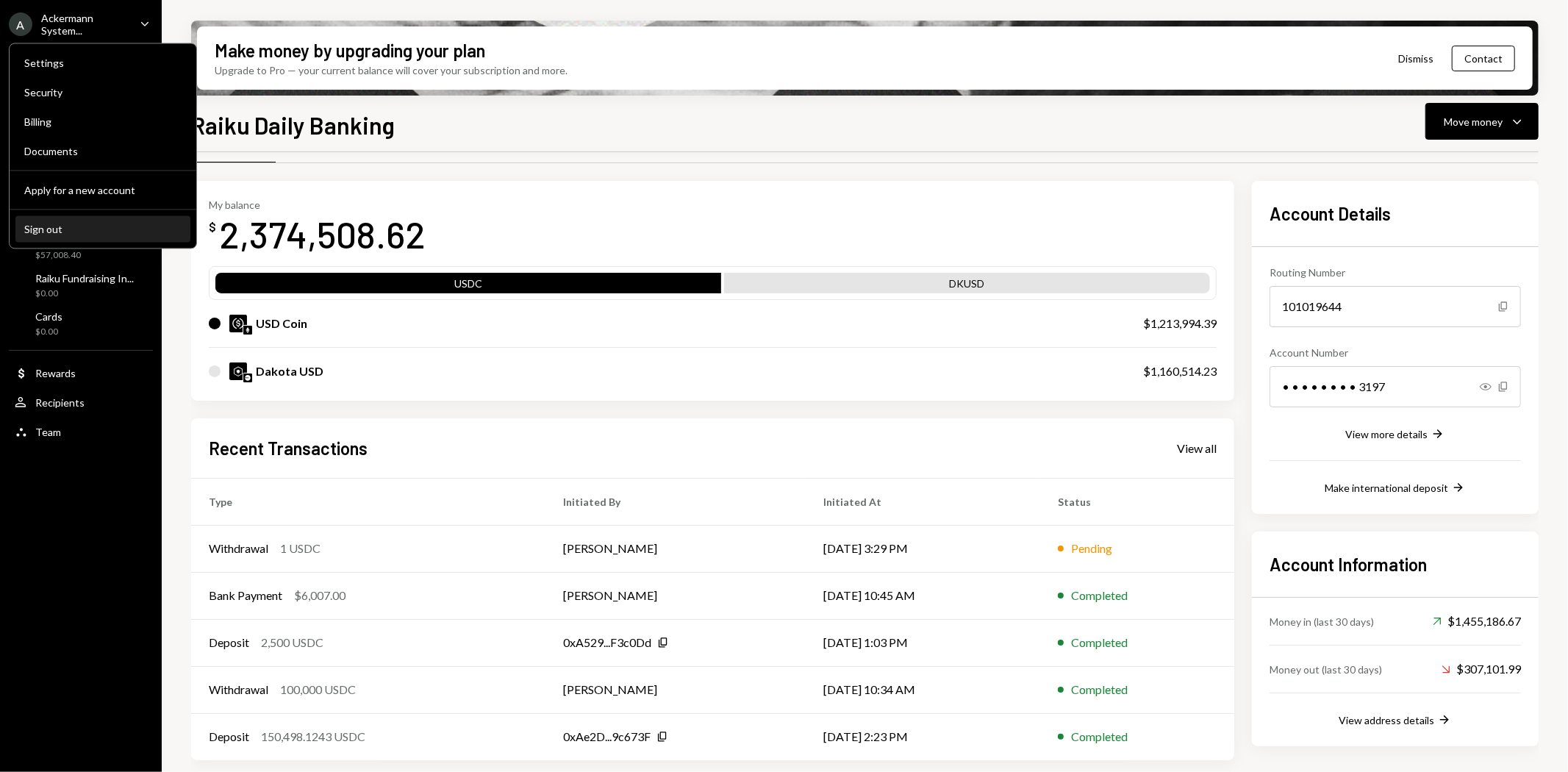
click at [46, 227] on div "Sign out" at bounding box center [103, 229] width 157 height 12
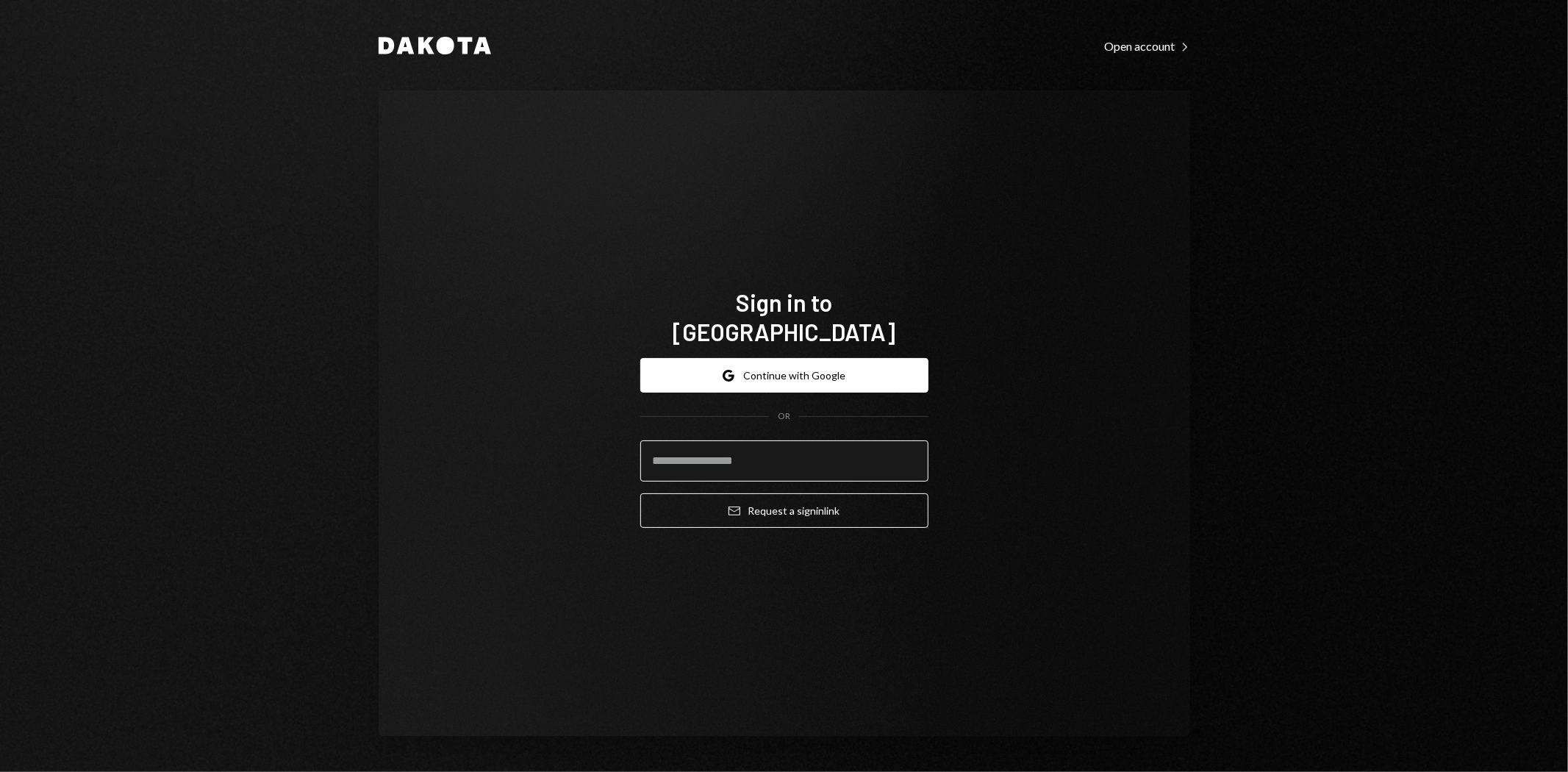
click at [746, 450] on input "email" at bounding box center [784, 461] width 288 height 41
type input "**********"
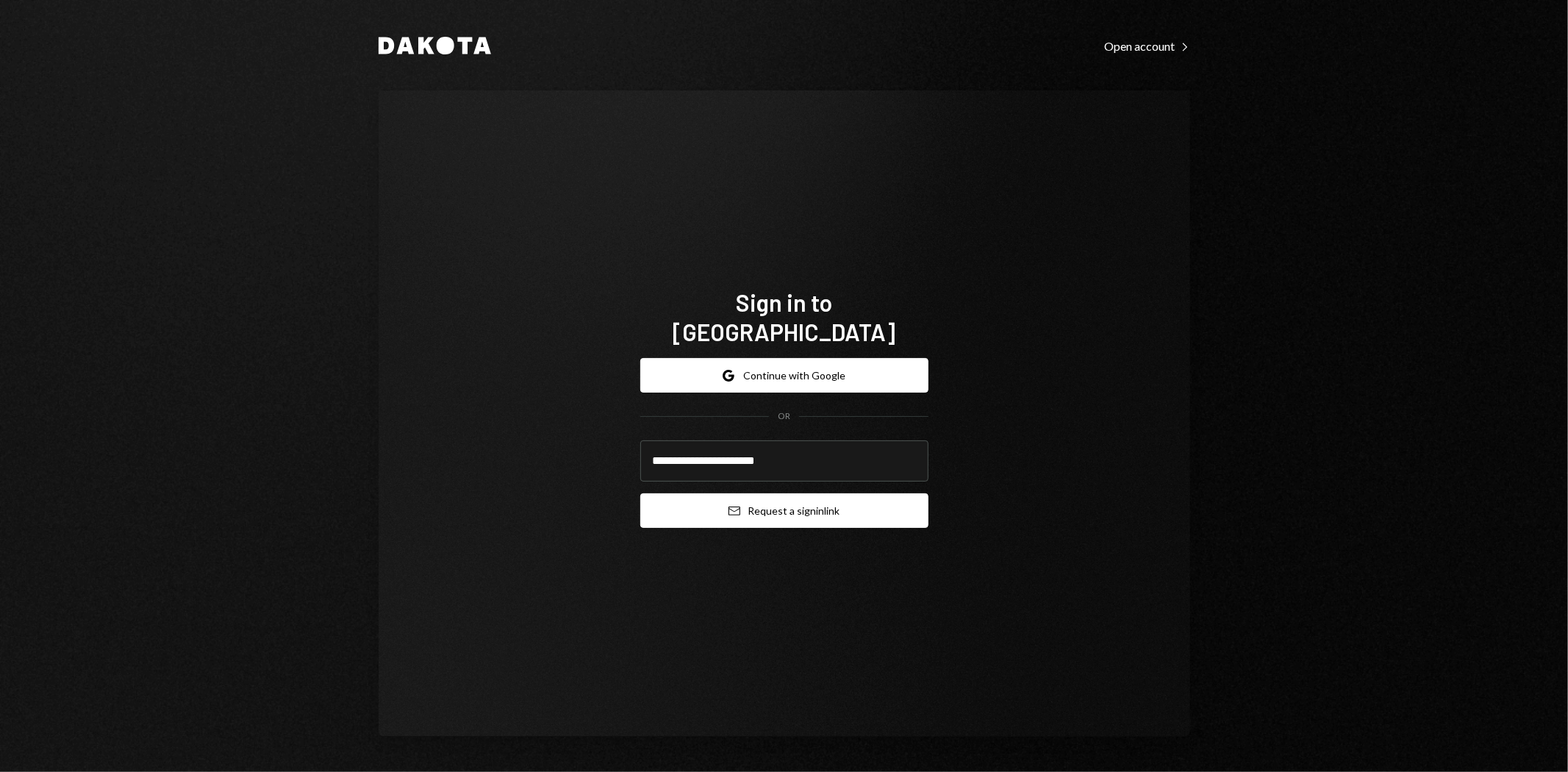
click at [802, 493] on button "Email Request a sign in link" at bounding box center [784, 510] width 288 height 35
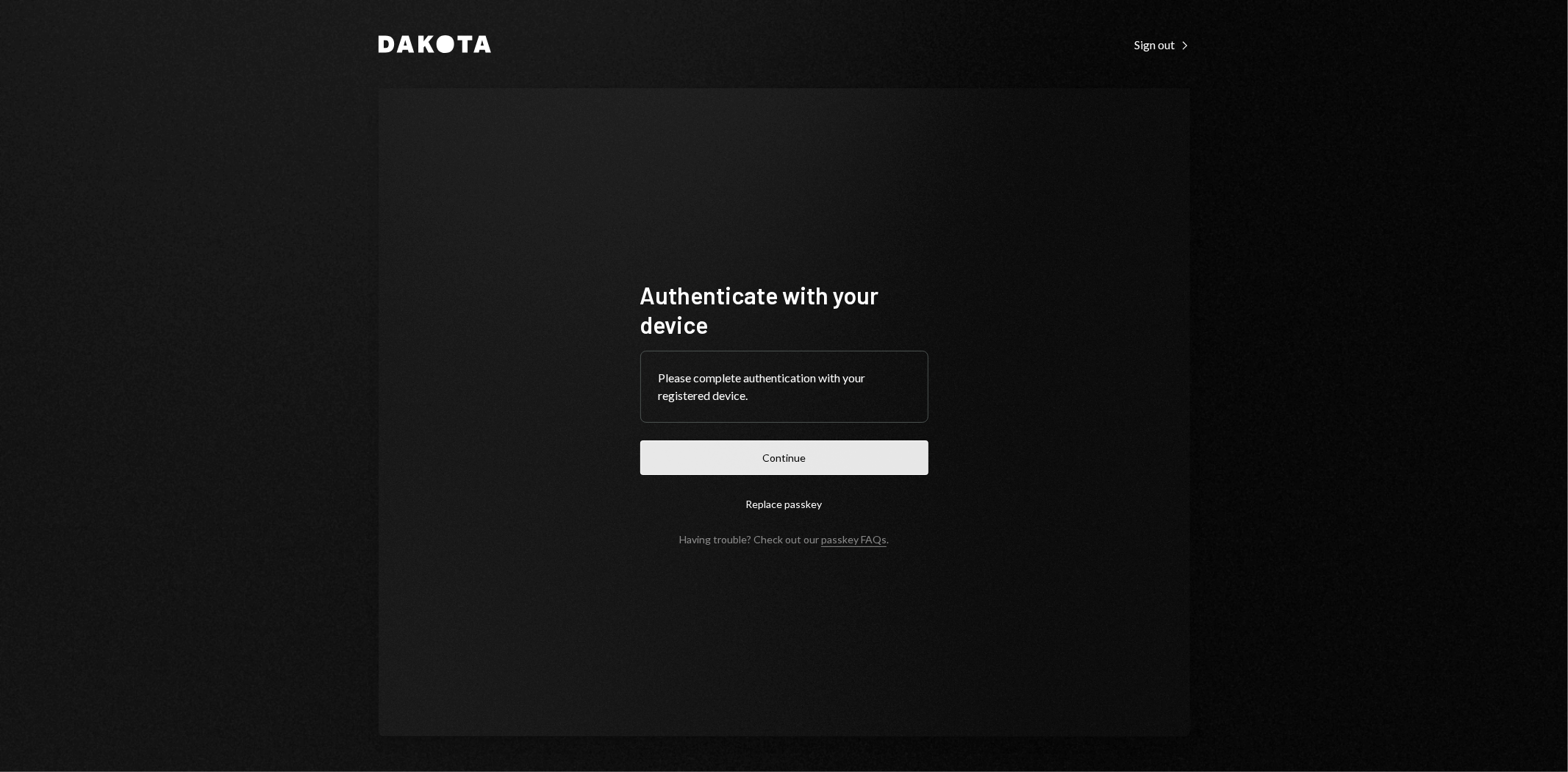
click at [871, 454] on button "Continue" at bounding box center [784, 457] width 288 height 35
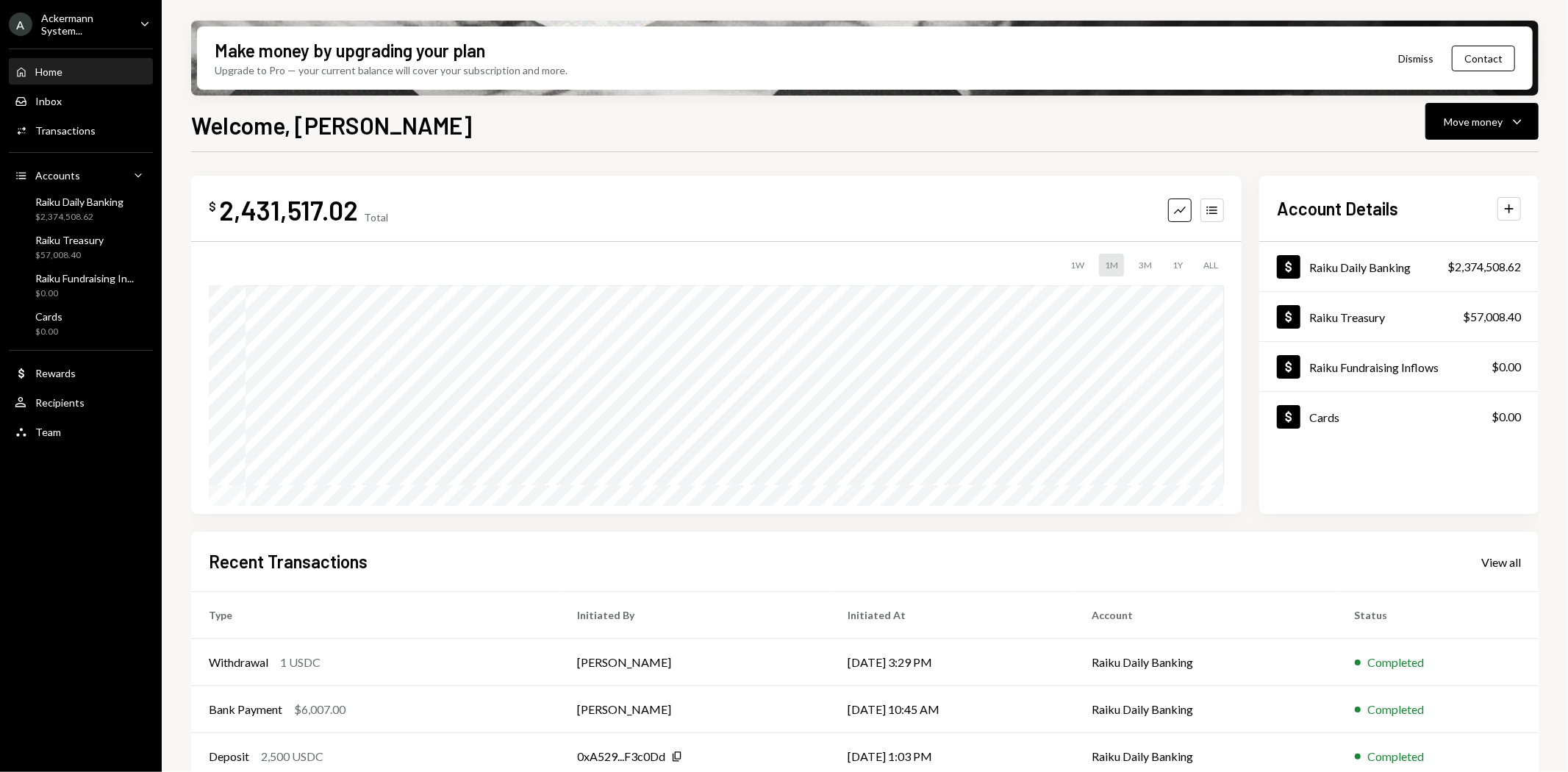
click at [68, 35] on div "Ackermann System..." at bounding box center [84, 24] width 87 height 25
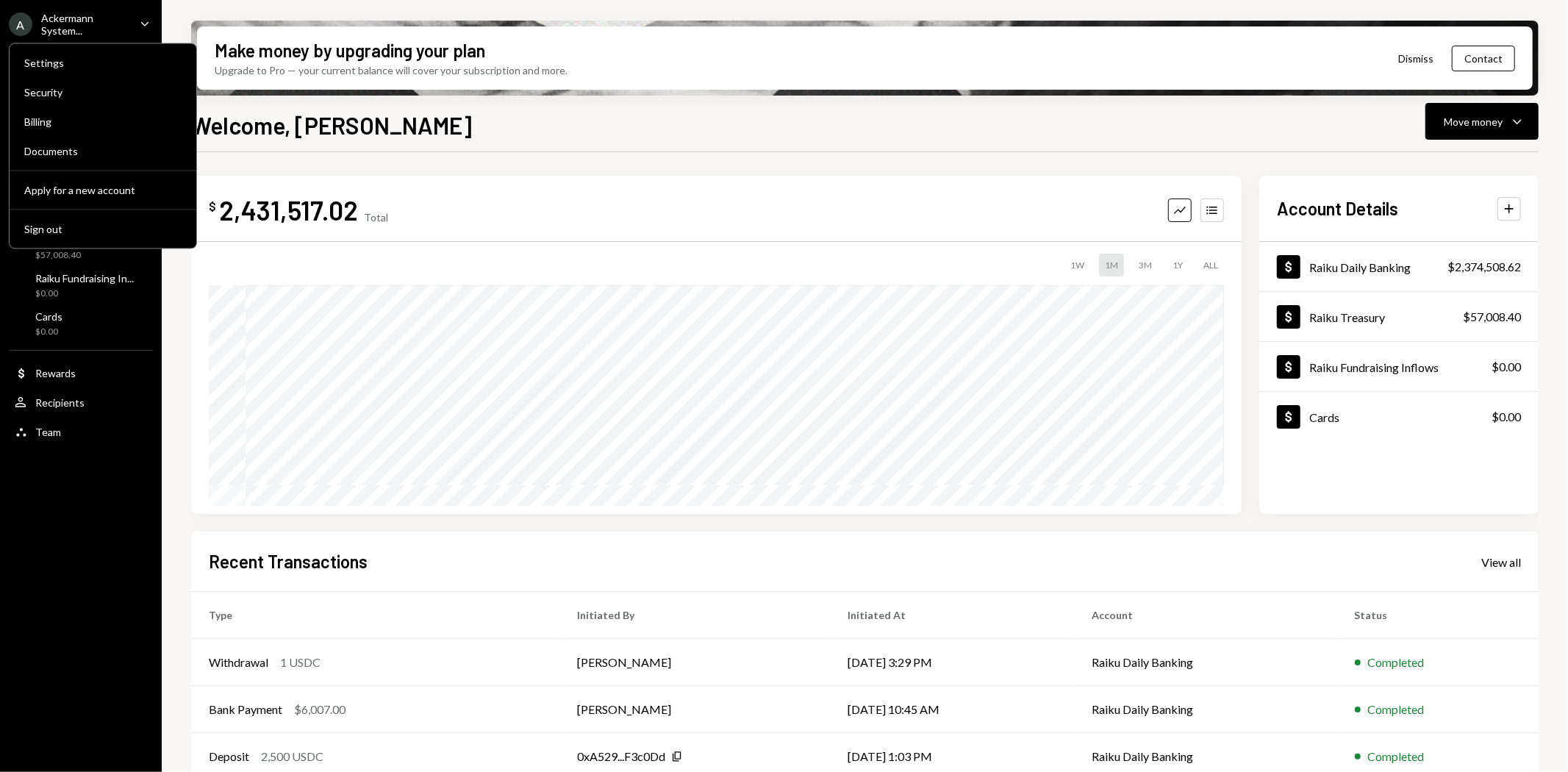
click at [125, 19] on div "Ackermann System..." at bounding box center [84, 24] width 87 height 25
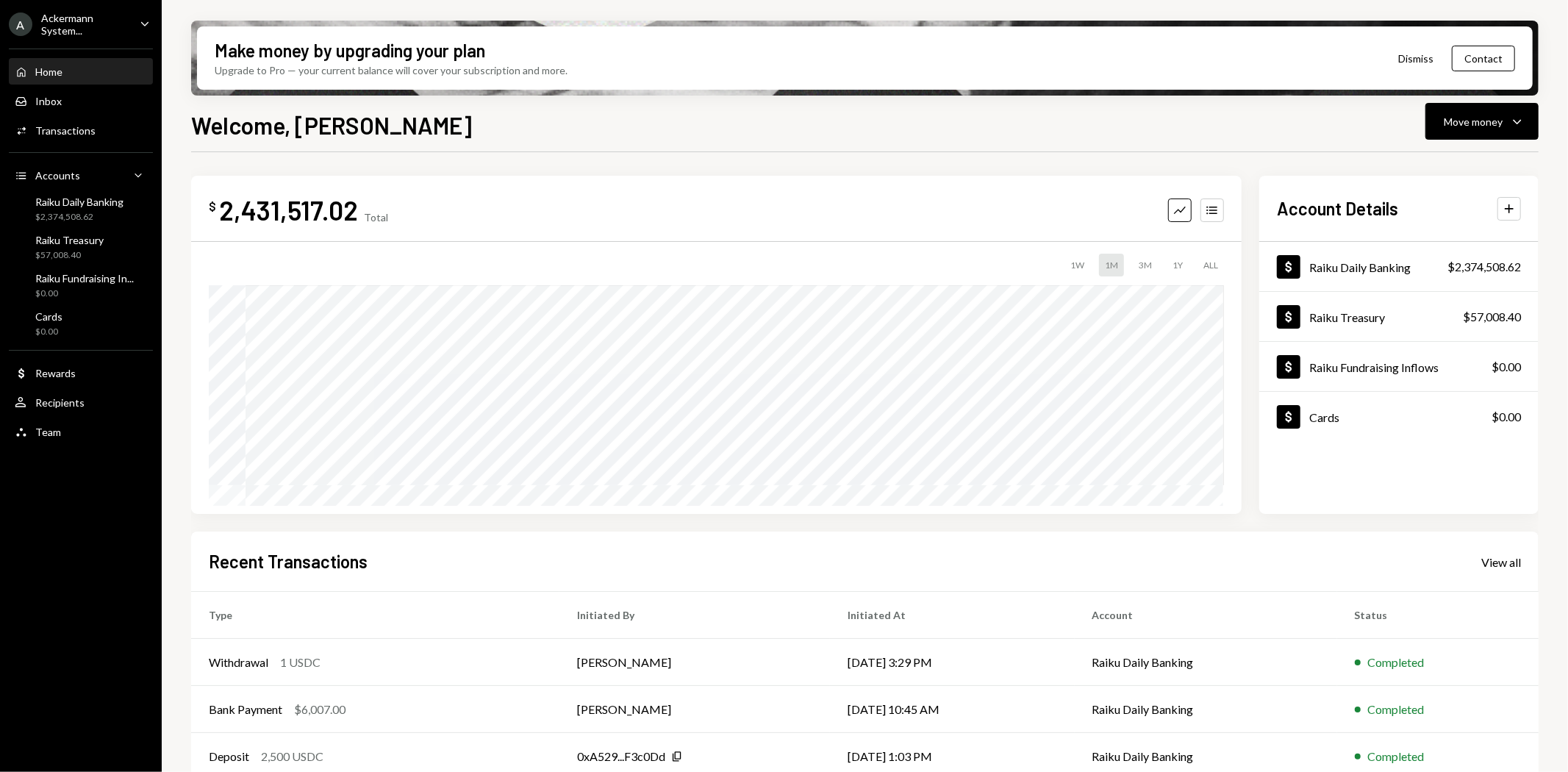
click at [147, 21] on icon "Caret Down" at bounding box center [144, 23] width 16 height 16
click at [1295, 147] on div "Welcome, Anthony Move money Caret Down $ 2,431,516.02 Total Graph Accounts 1W 1…" at bounding box center [865, 483] width 1347 height 751
click at [1479, 120] on div "Move money" at bounding box center [1473, 121] width 59 height 15
click at [1437, 164] on div "Send" at bounding box center [1470, 165] width 108 height 15
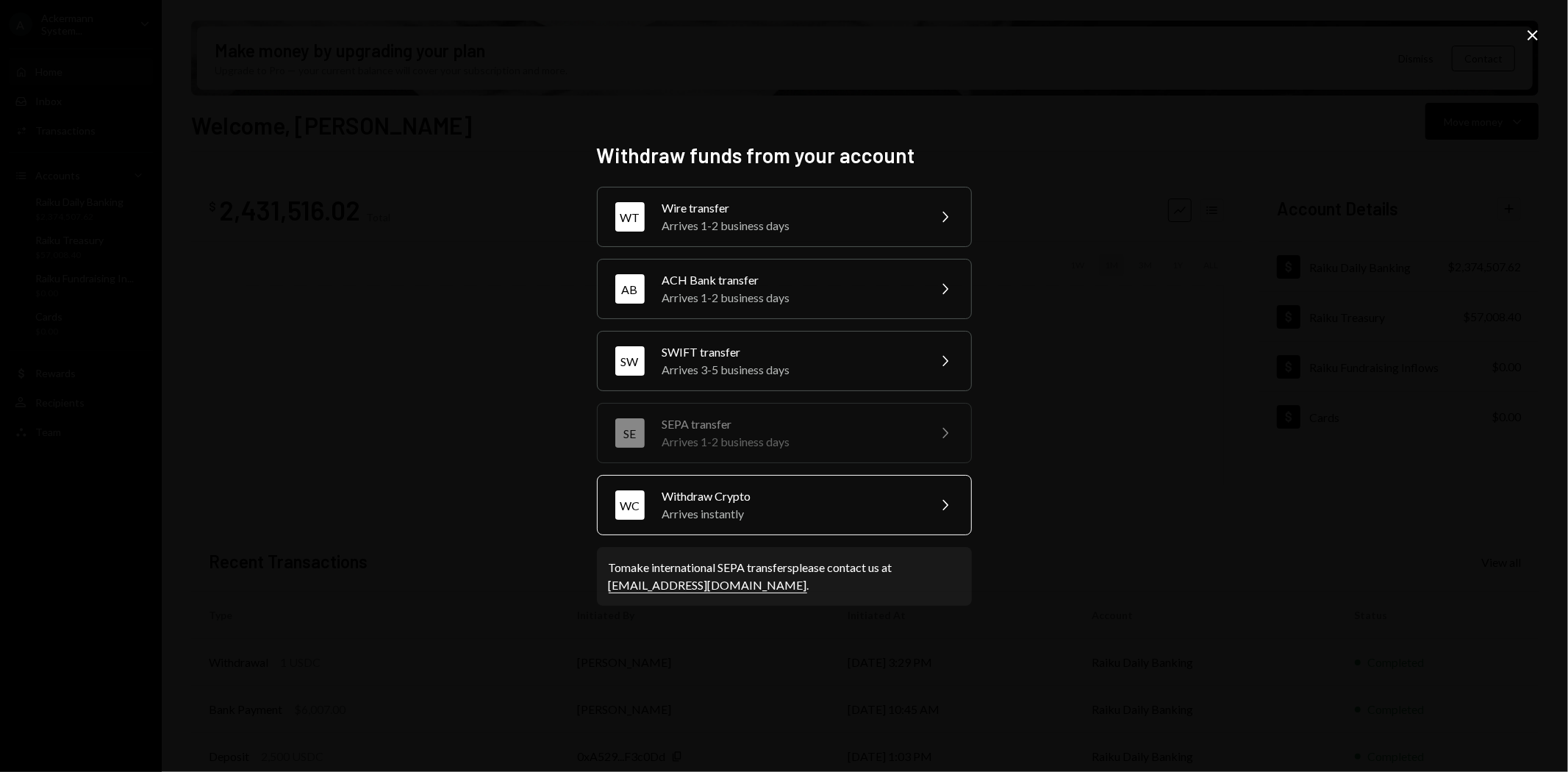
click at [724, 518] on div "Arrives instantly" at bounding box center [789, 514] width 256 height 18
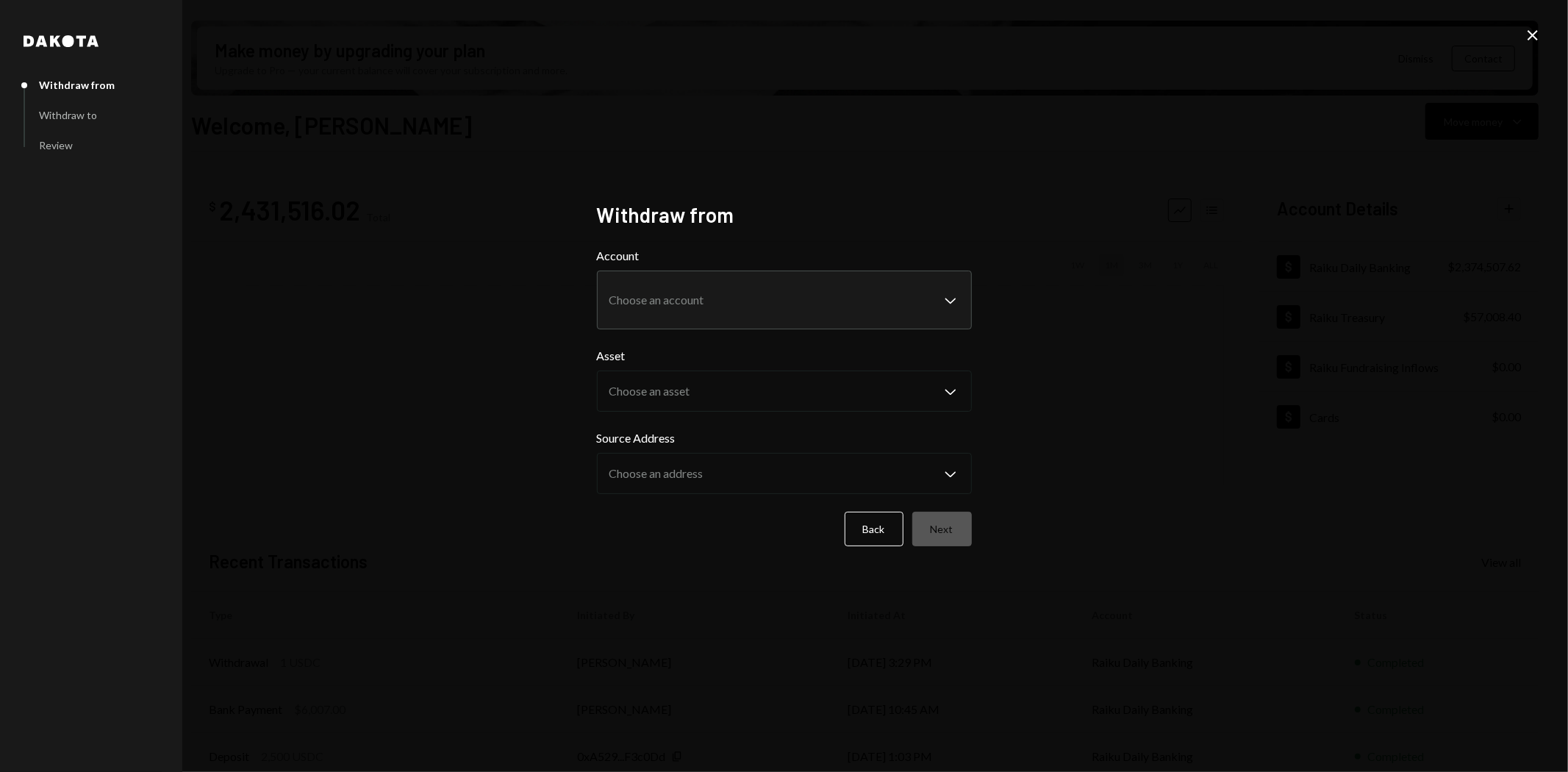
click at [1534, 41] on icon "Close" at bounding box center [1532, 35] width 18 height 18
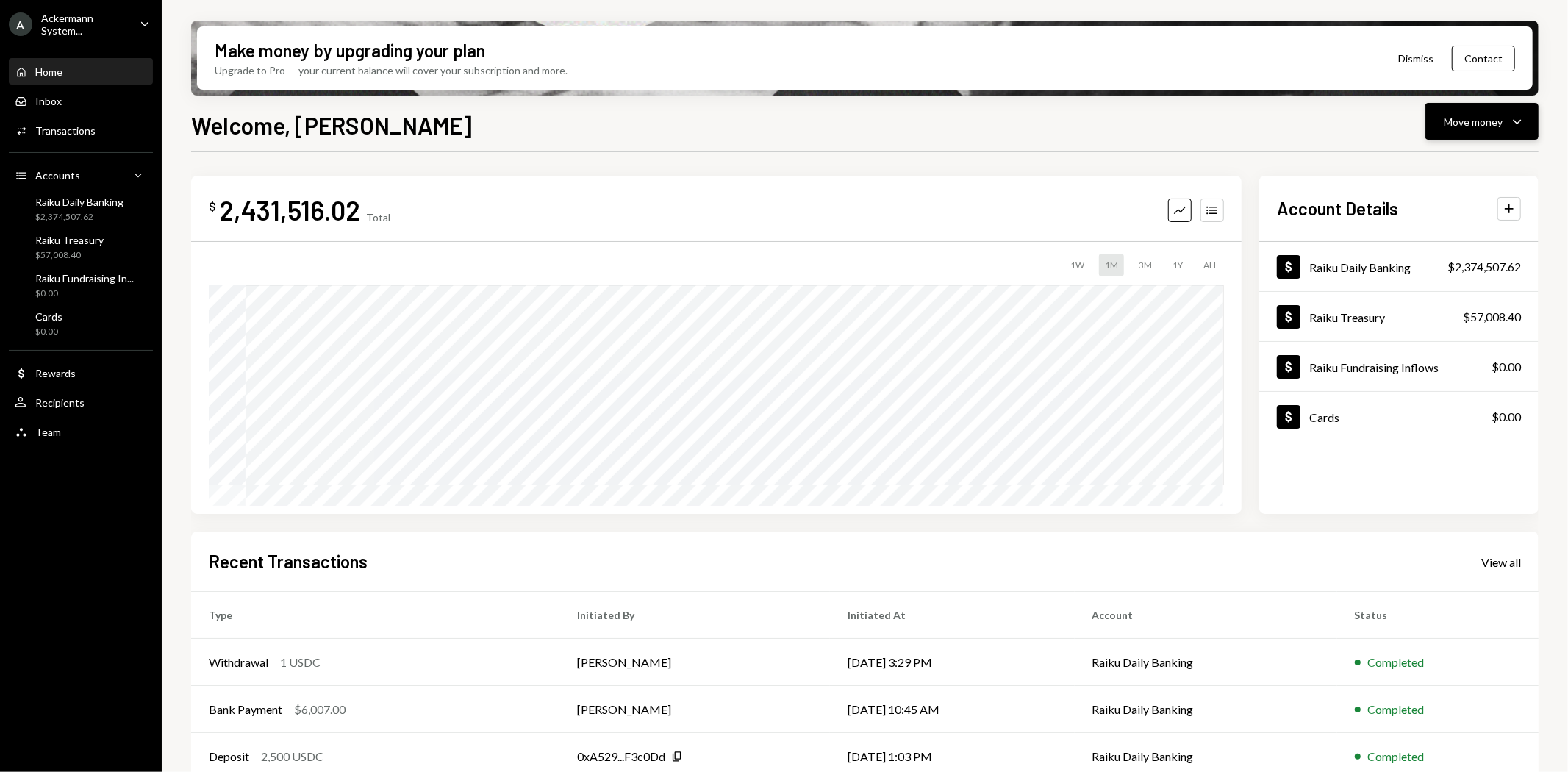
click at [1487, 123] on div "Move money" at bounding box center [1473, 121] width 59 height 15
click at [1441, 167] on div "Send" at bounding box center [1470, 165] width 108 height 15
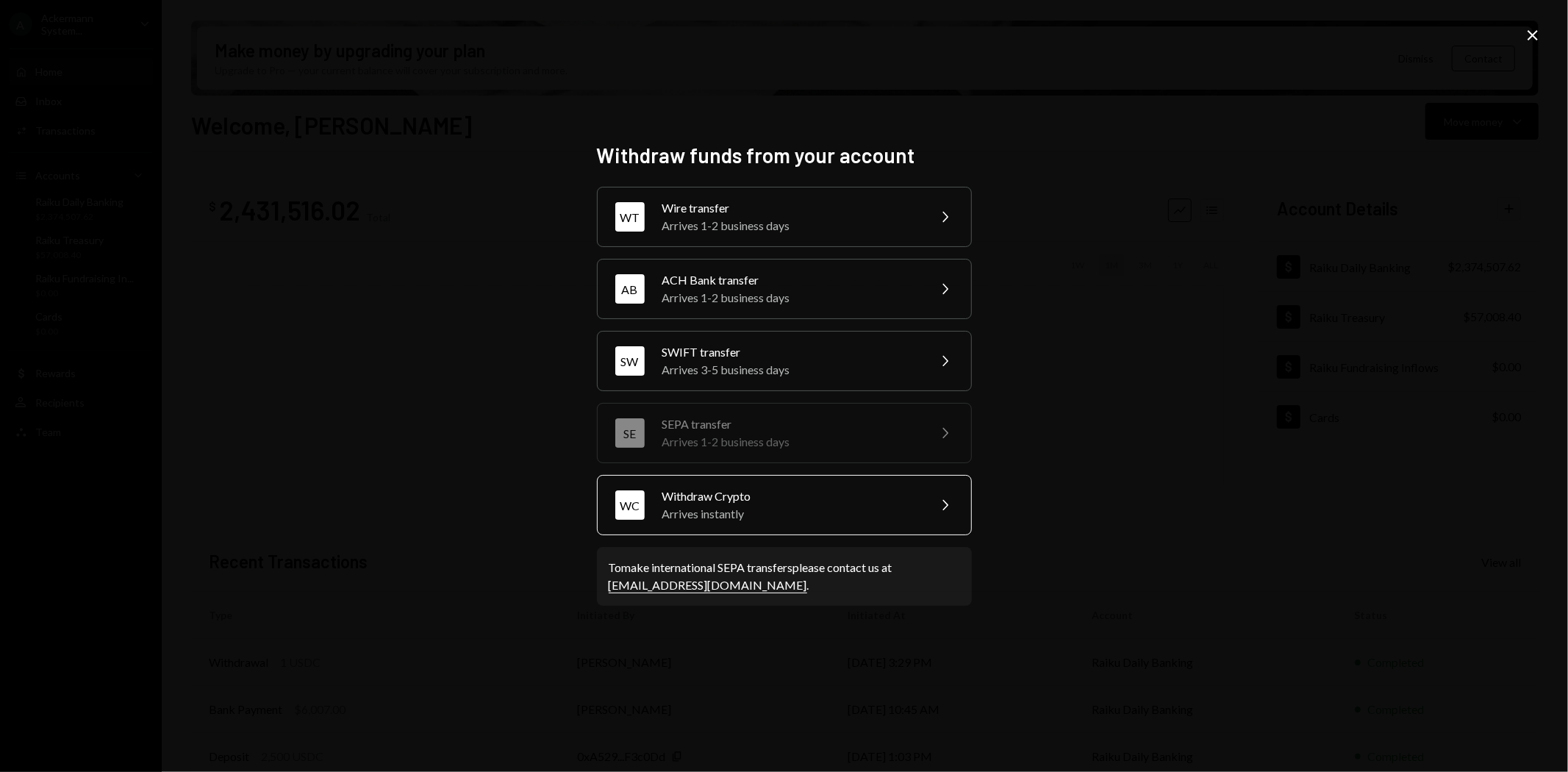
click at [696, 516] on div "Arrives instantly" at bounding box center [789, 514] width 256 height 18
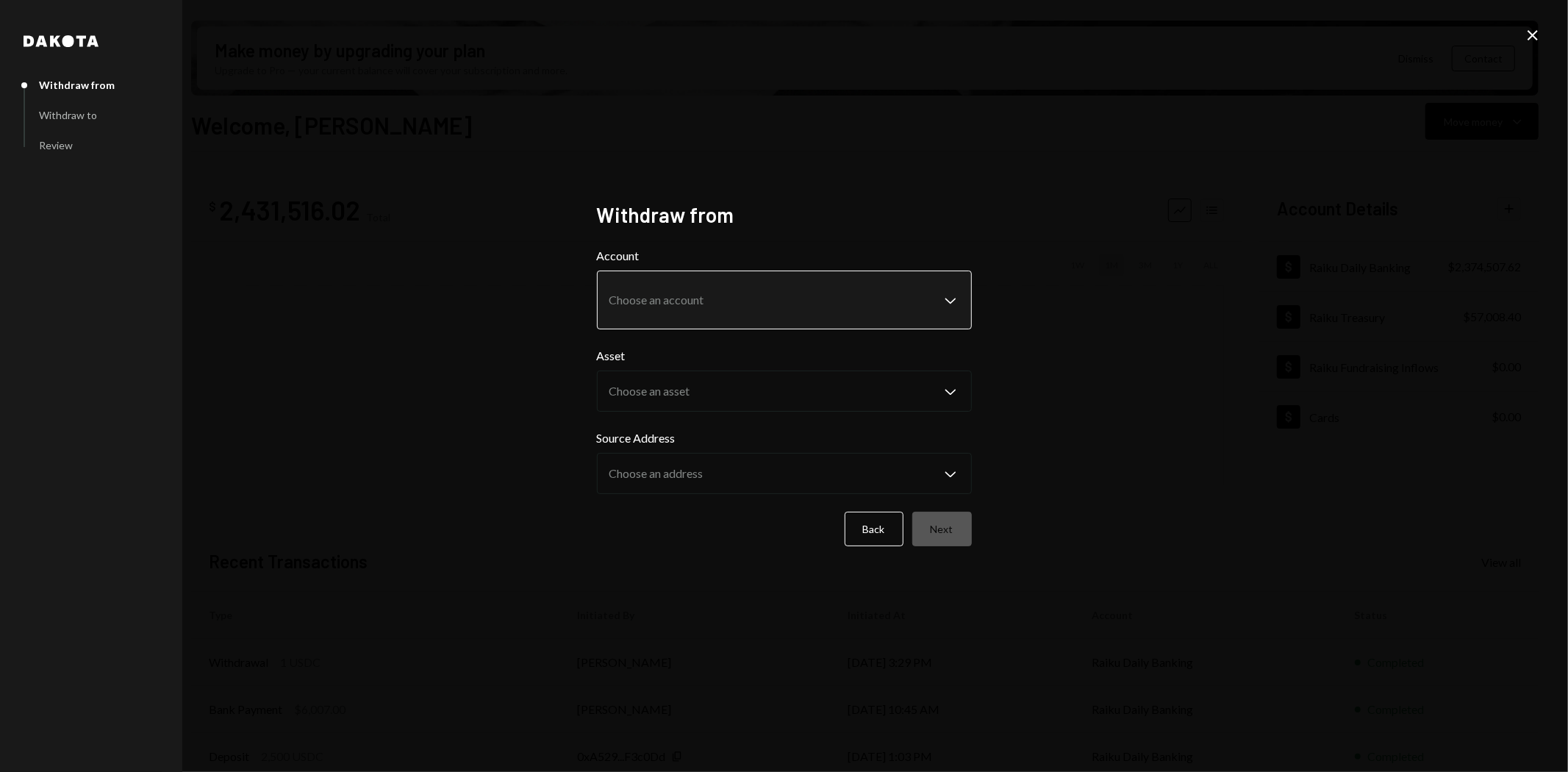
click at [680, 305] on body "A Ackermann System... Caret Down Home Home Inbox Inbox Activities Transactions …" at bounding box center [784, 386] width 1568 height 772
select select "**********"
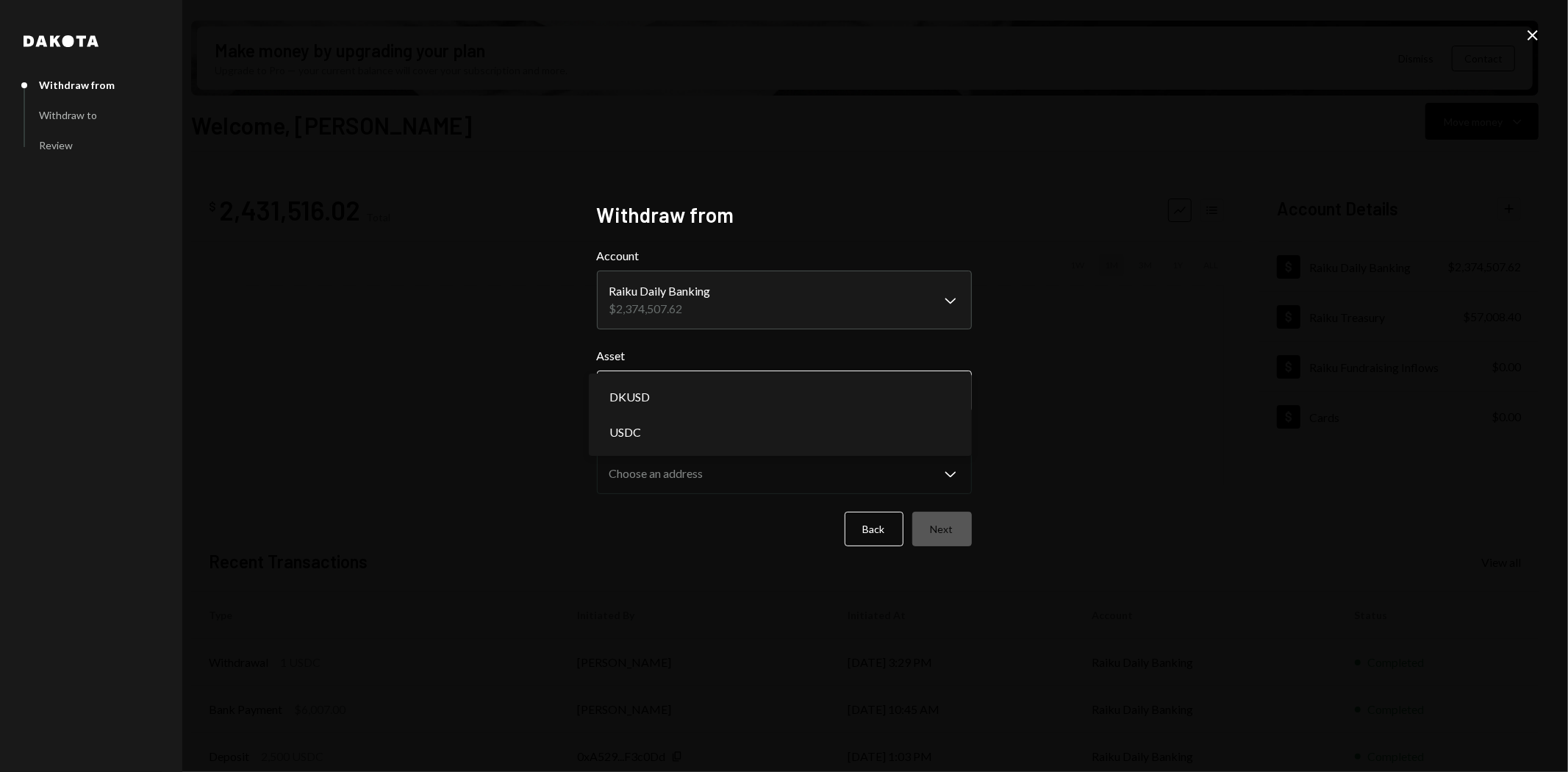
click at [655, 383] on body "A Ackermann System... Caret Down Home Home Inbox Inbox Activities Transactions …" at bounding box center [784, 386] width 1568 height 772
select select "****"
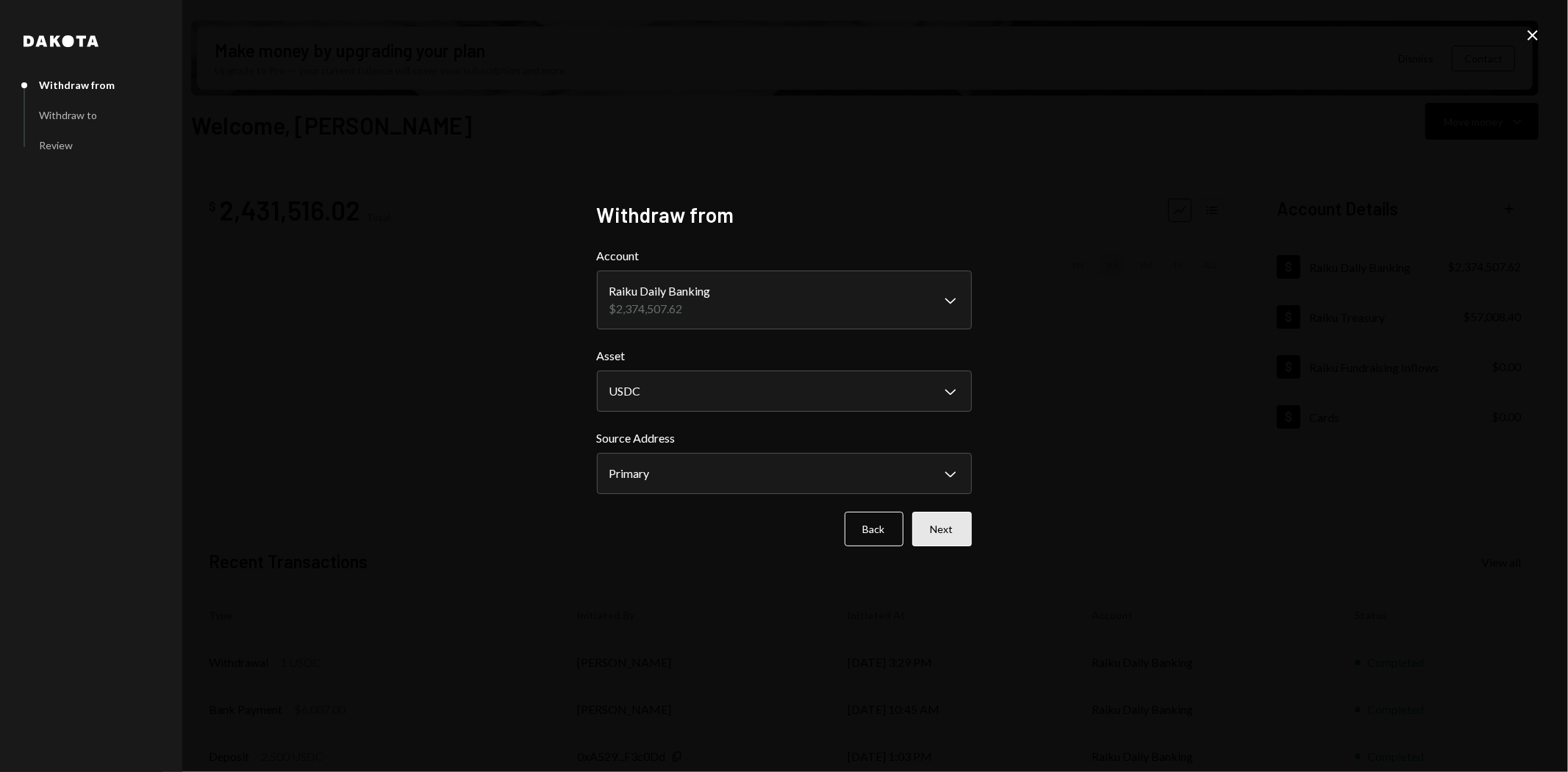
click at [961, 542] on button "Next" at bounding box center [942, 528] width 60 height 35
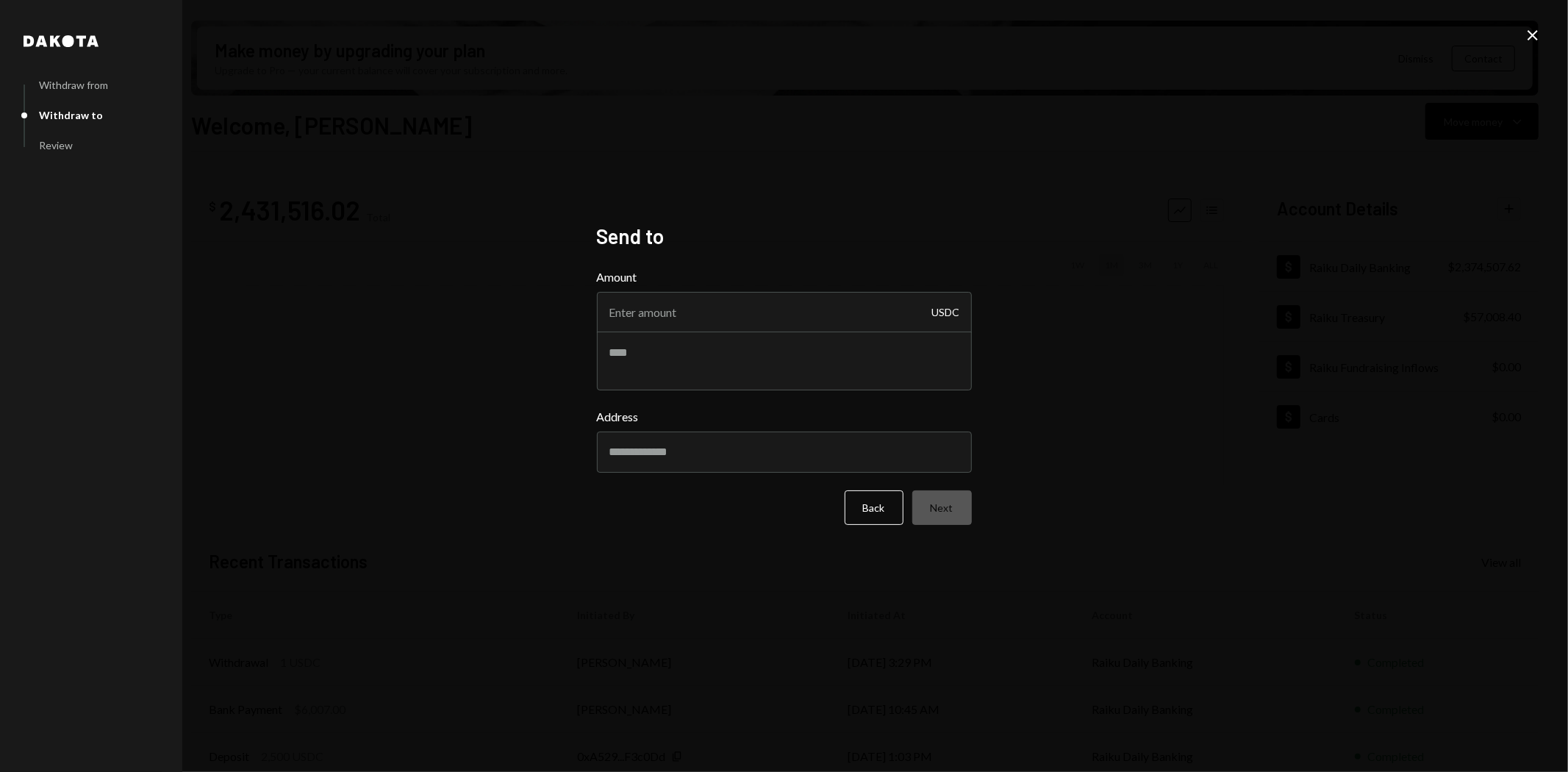
click at [671, 652] on div "[PERSON_NAME] from Withdraw to Review Send to Amount USDC Address Back Next Clo…" at bounding box center [784, 386] width 1568 height 772
click at [1531, 40] on icon "Close" at bounding box center [1532, 35] width 18 height 18
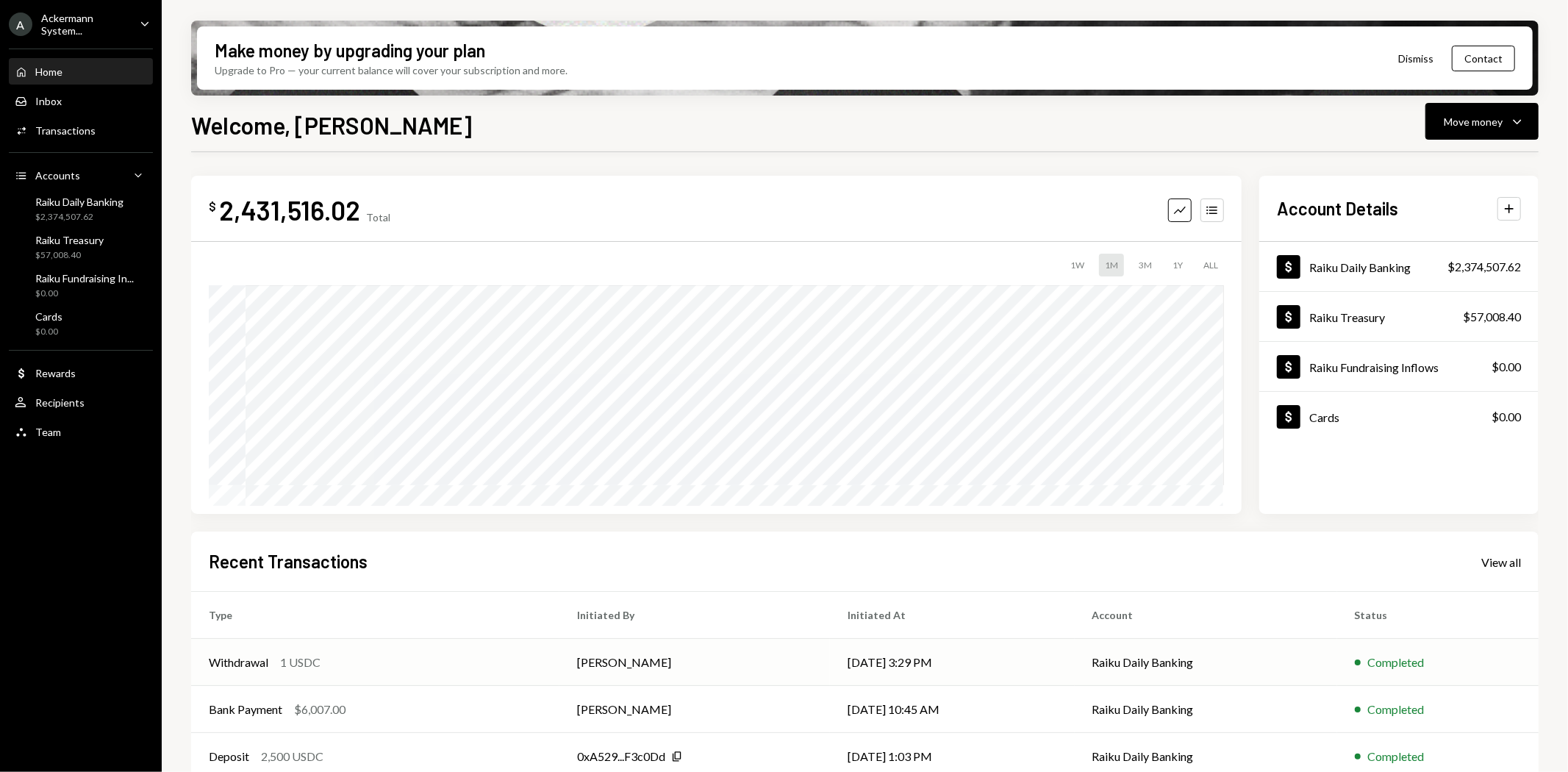
scroll to position [114, 0]
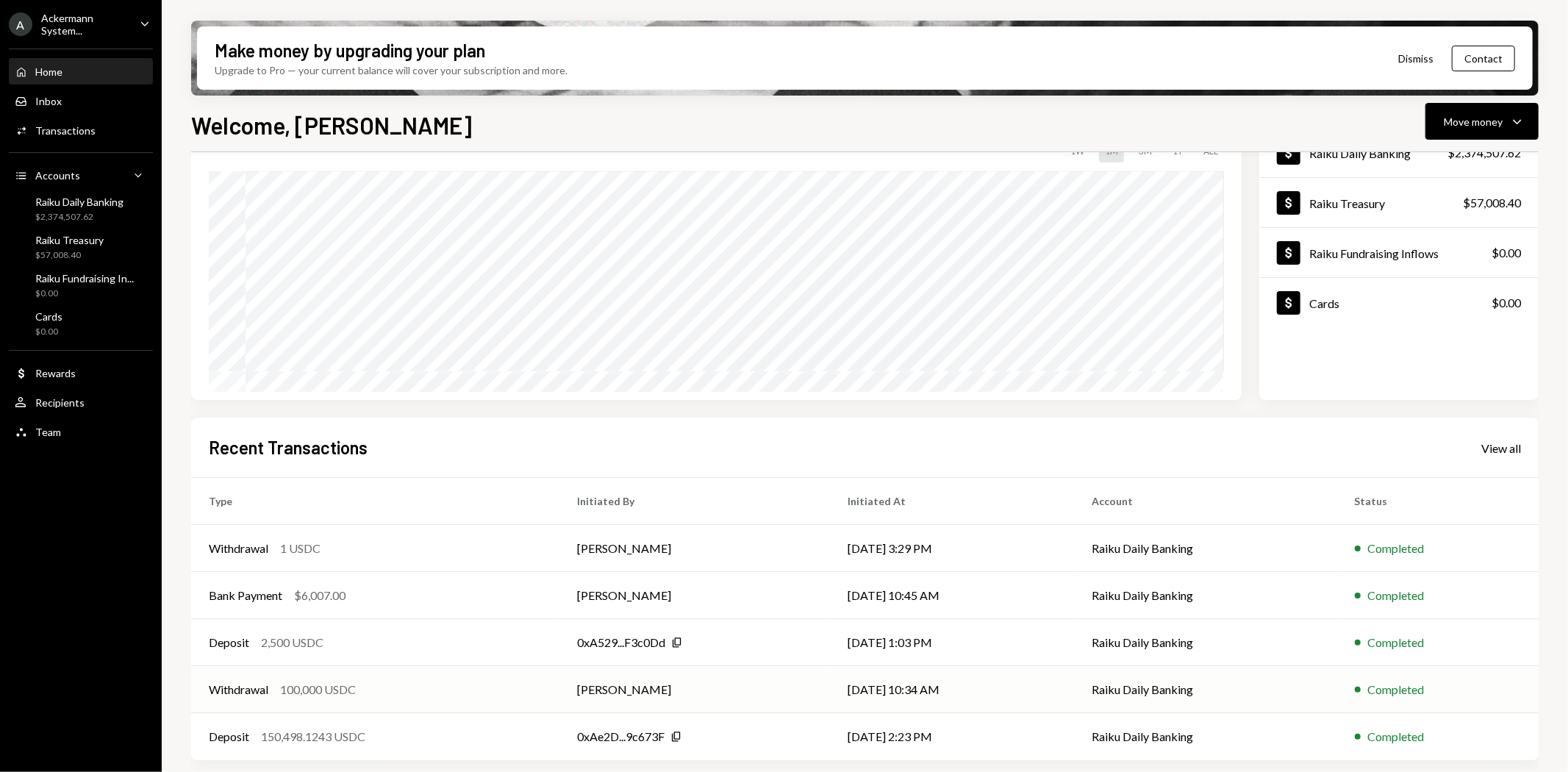
click at [323, 691] on div "100,000 USDC" at bounding box center [318, 689] width 76 height 18
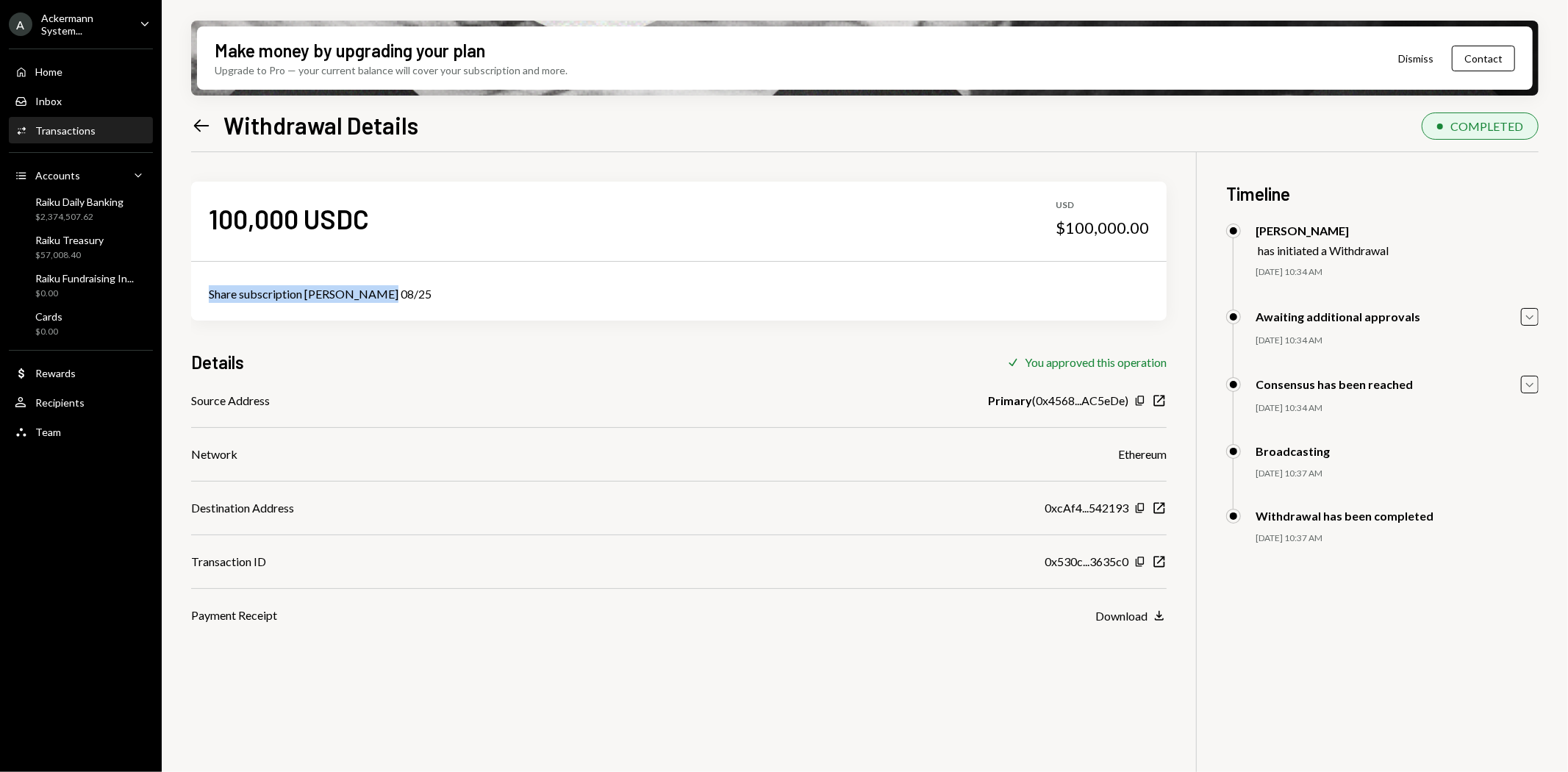
drag, startPoint x: 408, startPoint y: 287, endPoint x: 201, endPoint y: 280, distance: 207.1
click at [201, 280] on div "Share subscription [PERSON_NAME] 08/25" at bounding box center [679, 293] width 975 height 53
copy div "Share subscription [PERSON_NAME] 08/25"
click at [736, 670] on div "100,000 USDC USD $100,000.00 Share subscription ASEL-RL 08/25 Details Check You…" at bounding box center [865, 538] width 1347 height 772
click at [61, 74] on div "Home" at bounding box center [48, 71] width 27 height 12
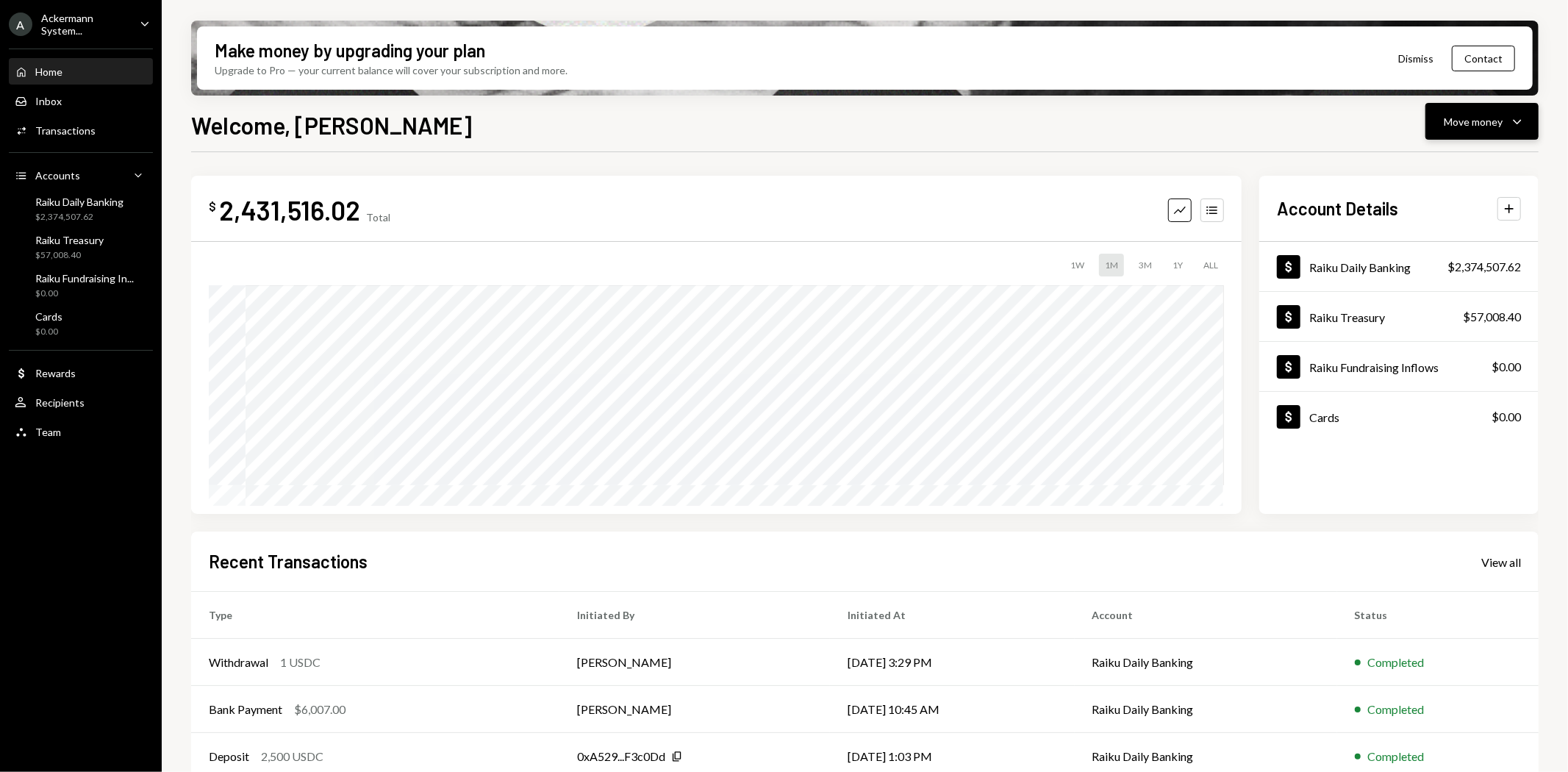
click at [1452, 121] on div "Move money" at bounding box center [1473, 121] width 59 height 15
click at [1437, 163] on div "Send" at bounding box center [1470, 165] width 108 height 15
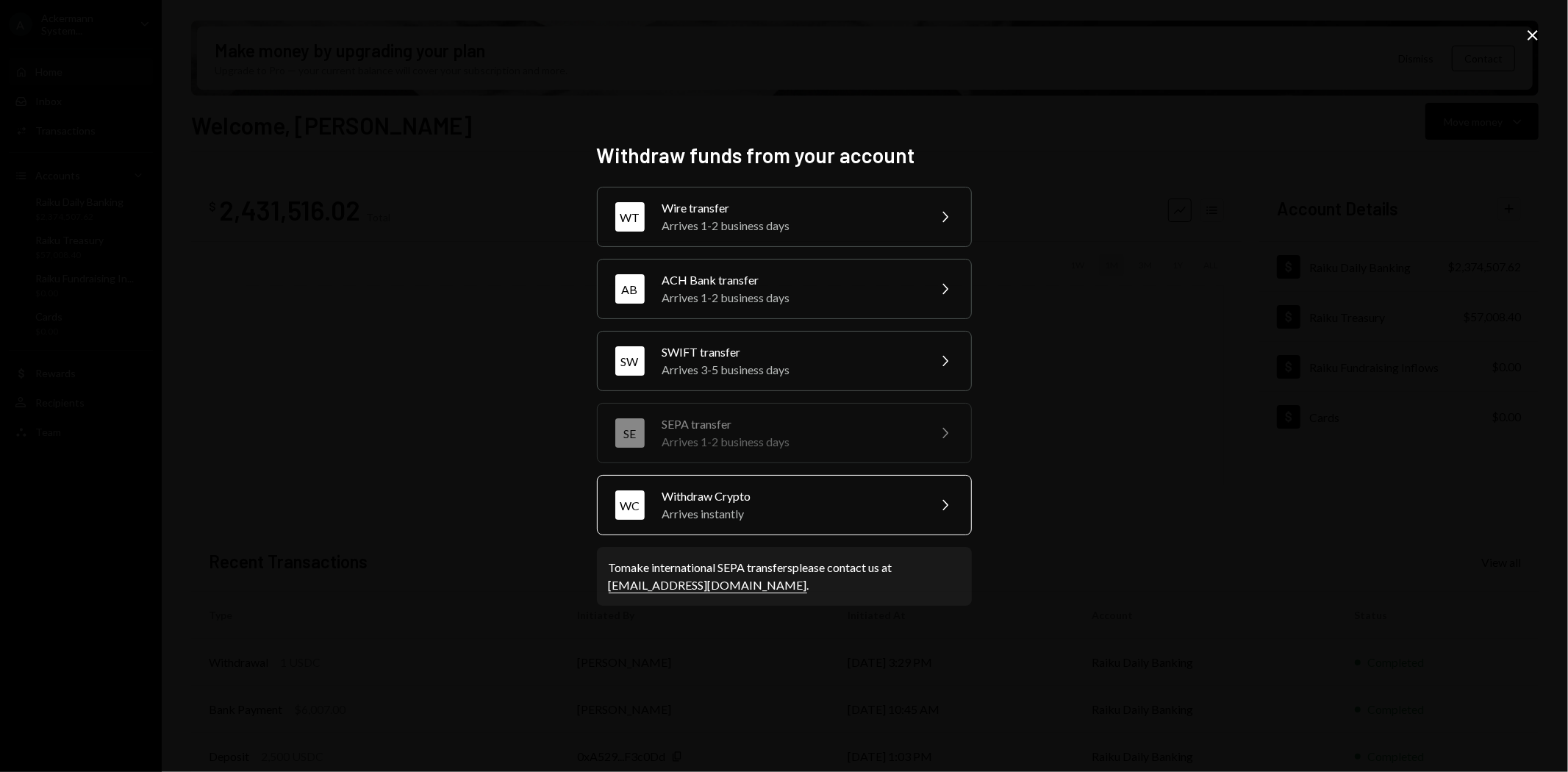
click at [707, 516] on div "Arrives instantly" at bounding box center [789, 514] width 256 height 18
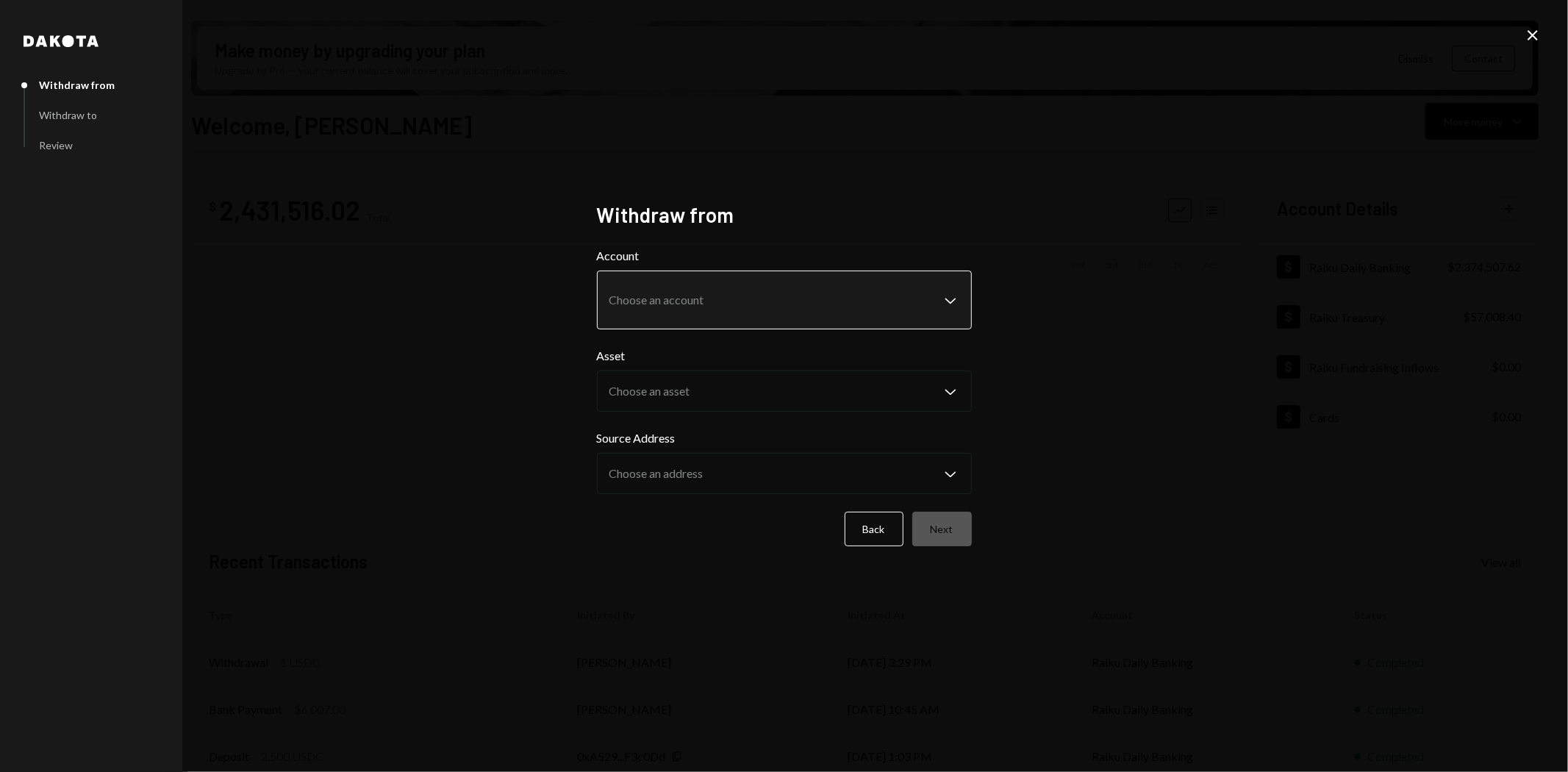
click at [652, 314] on body "A Ackermann System... Caret Down Home Home Inbox Inbox Activities Transactions …" at bounding box center [784, 386] width 1568 height 772
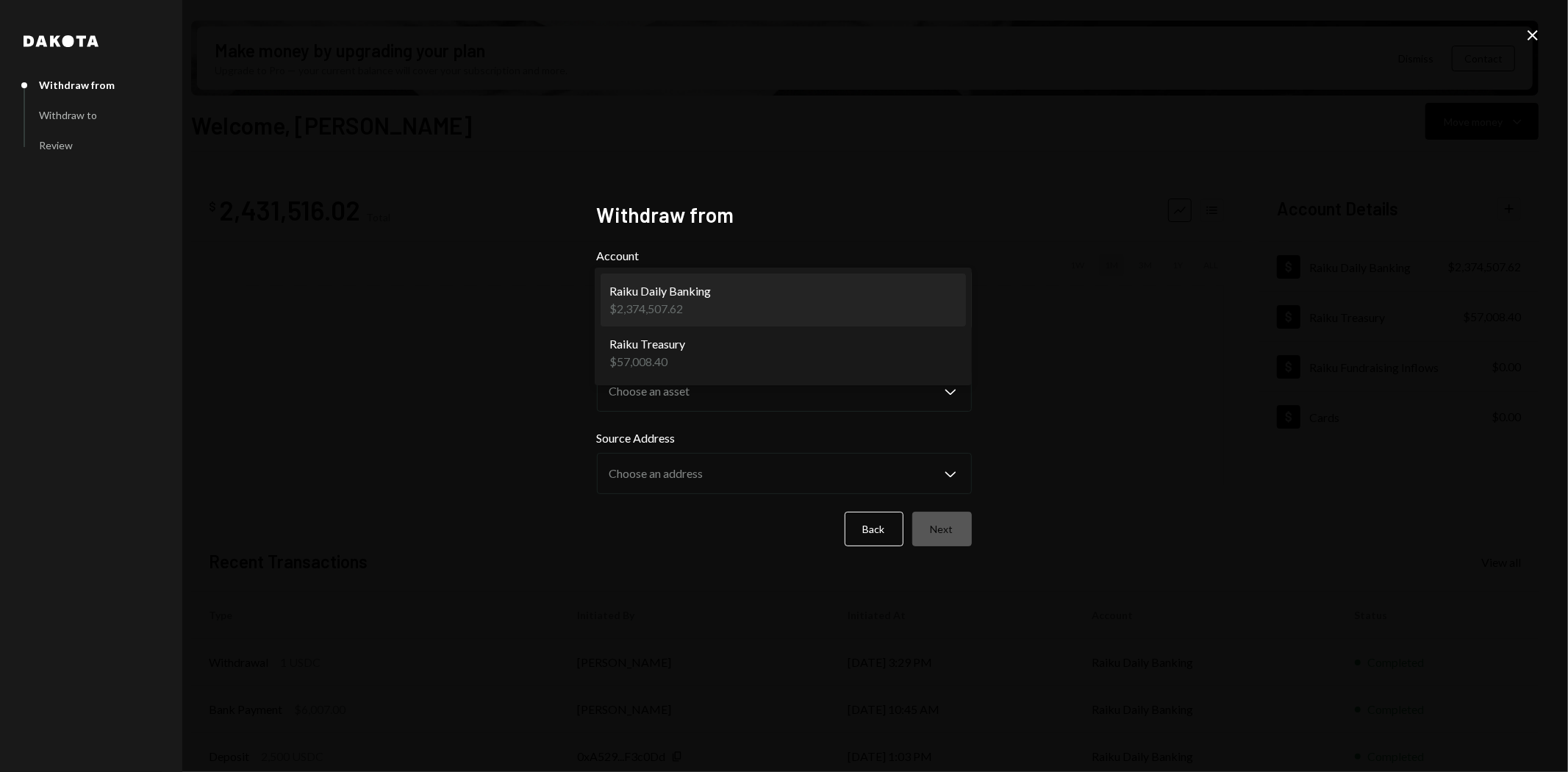
select select "**********"
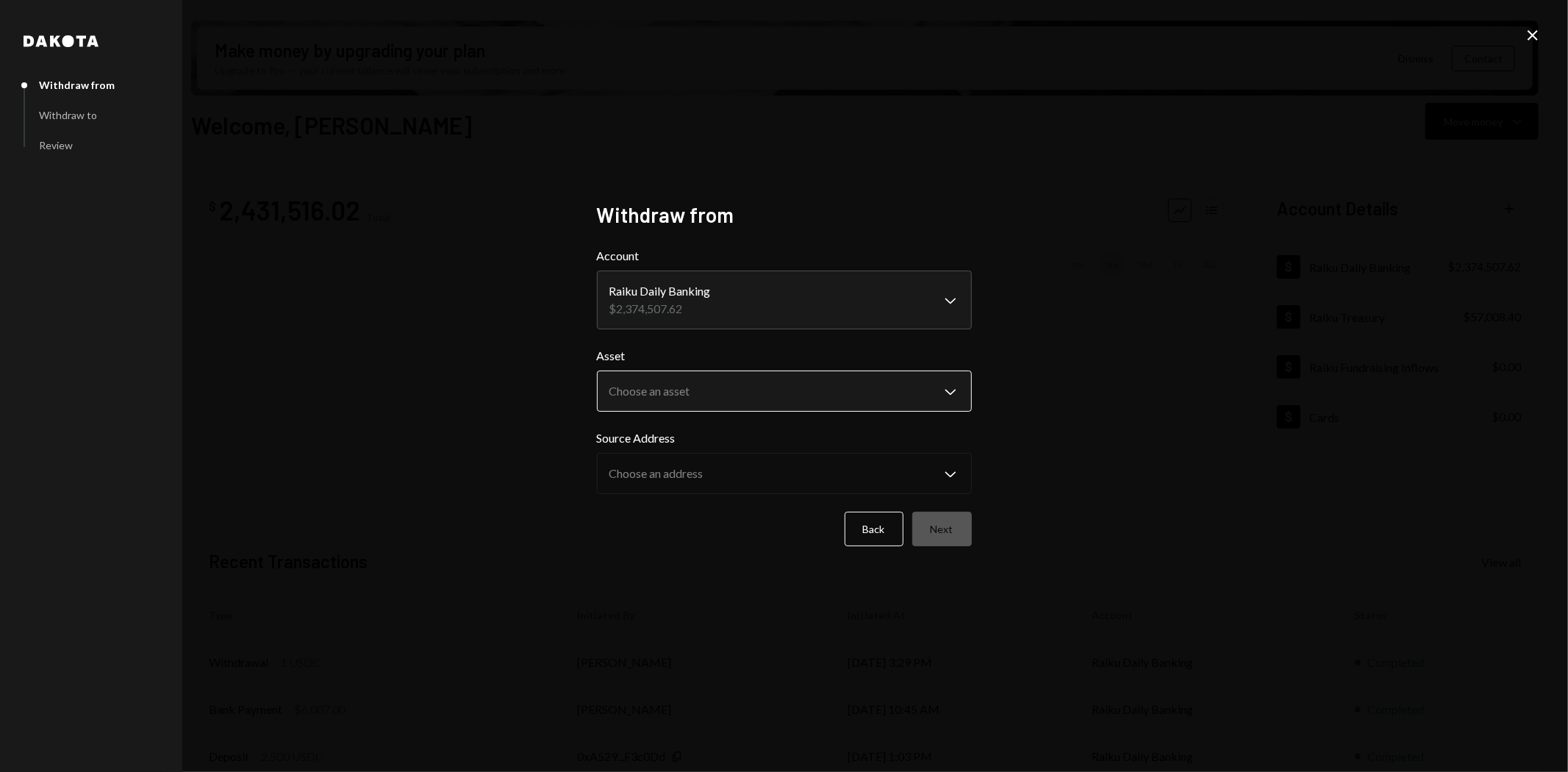
click at [667, 383] on body "A Ackermann System... Caret Down Home Home Inbox Inbox Activities Transactions …" at bounding box center [784, 386] width 1568 height 772
select select "****"
click at [958, 534] on button "Next" at bounding box center [942, 528] width 60 height 35
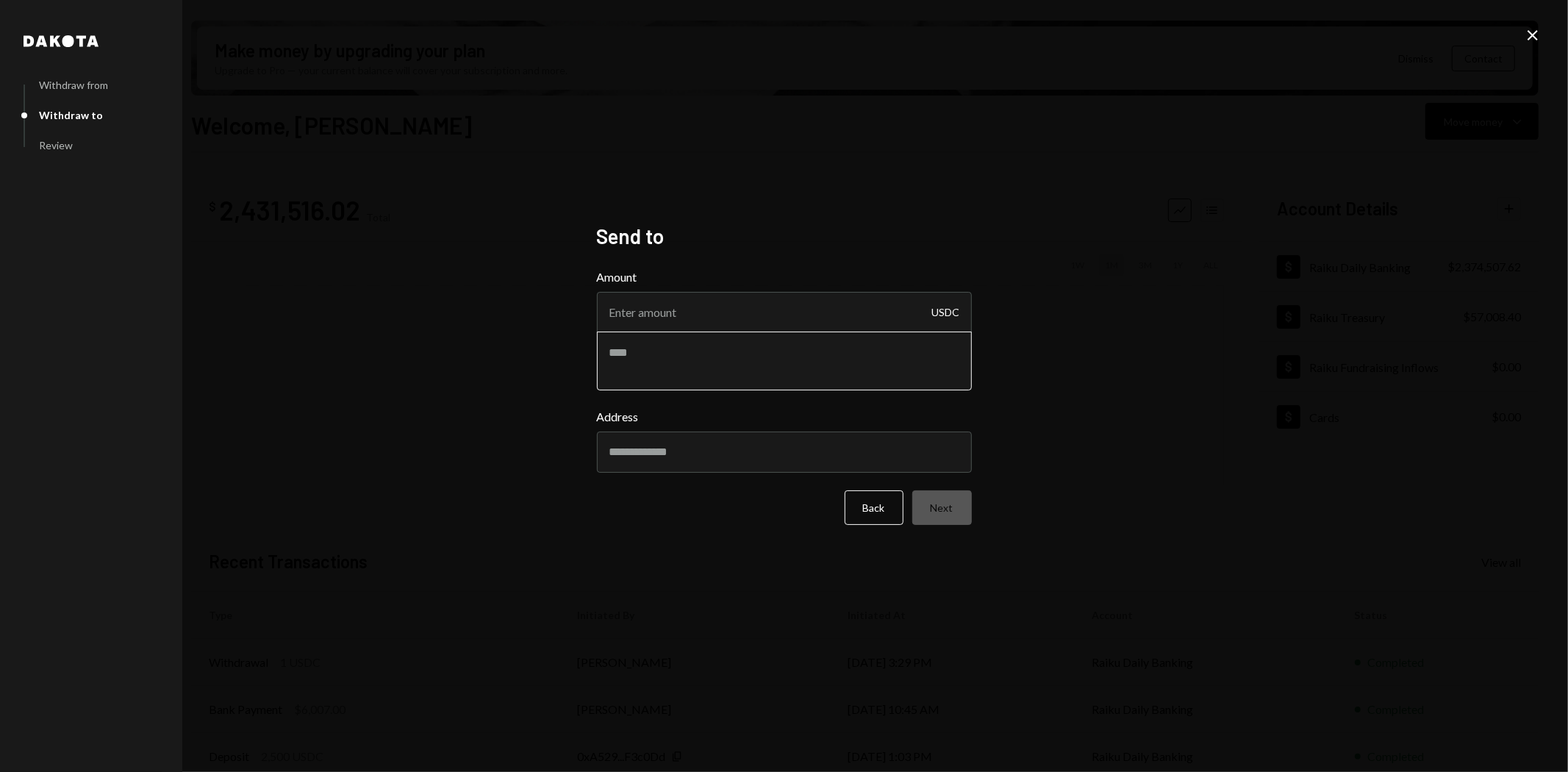
click at [792, 350] on textarea at bounding box center [784, 361] width 375 height 59
paste textarea "**********"
type textarea "**********"
click at [713, 307] on input "Amount" at bounding box center [784, 313] width 375 height 41
type input "199999"
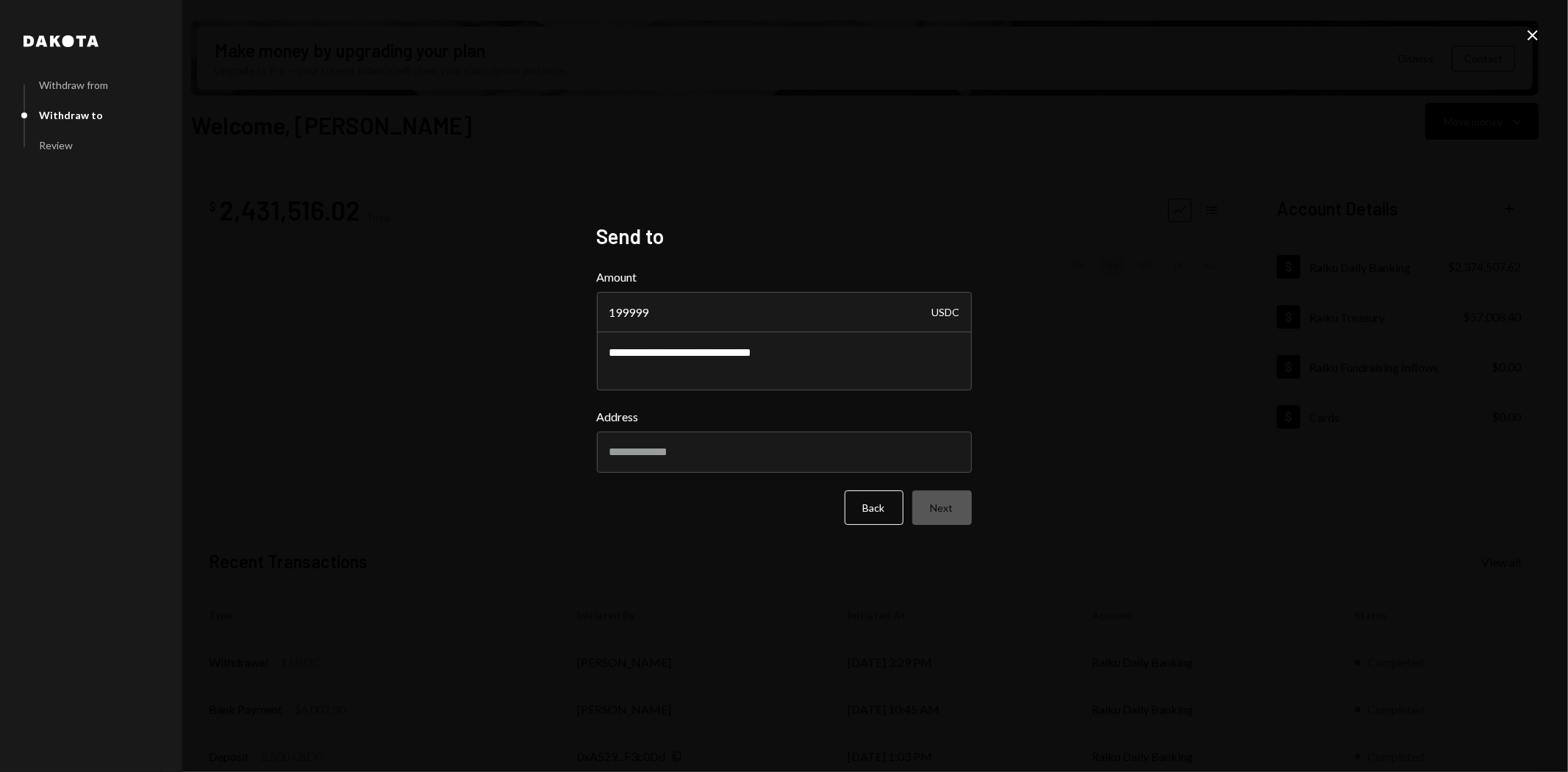
click at [250, 645] on div "**********" at bounding box center [784, 386] width 1568 height 772
click at [659, 458] on input "Address" at bounding box center [784, 452] width 375 height 41
paste input "**********"
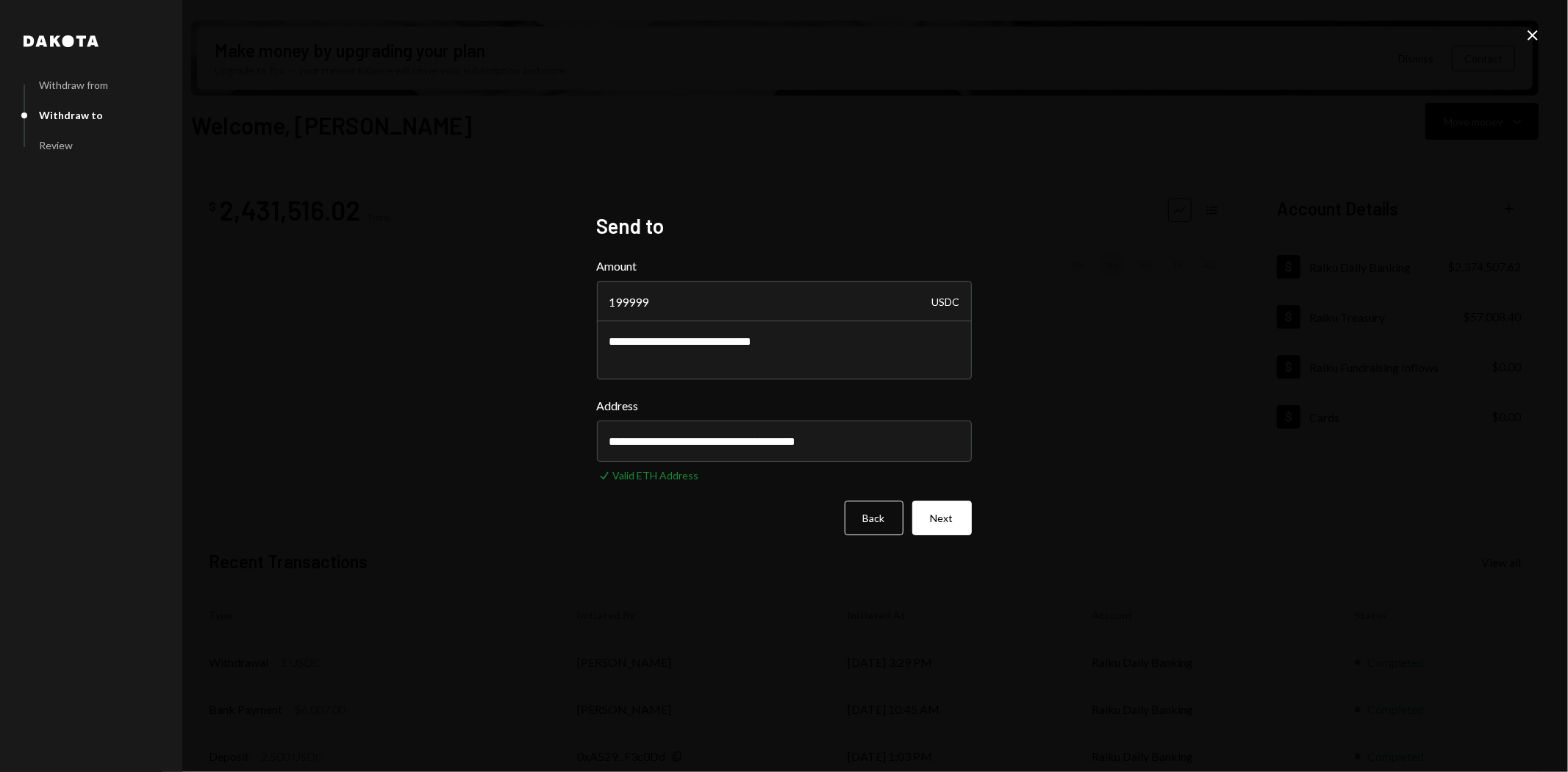
type input "**********"
click at [533, 565] on div "**********" at bounding box center [784, 386] width 1568 height 772
click at [955, 515] on button "Next" at bounding box center [942, 518] width 60 height 35
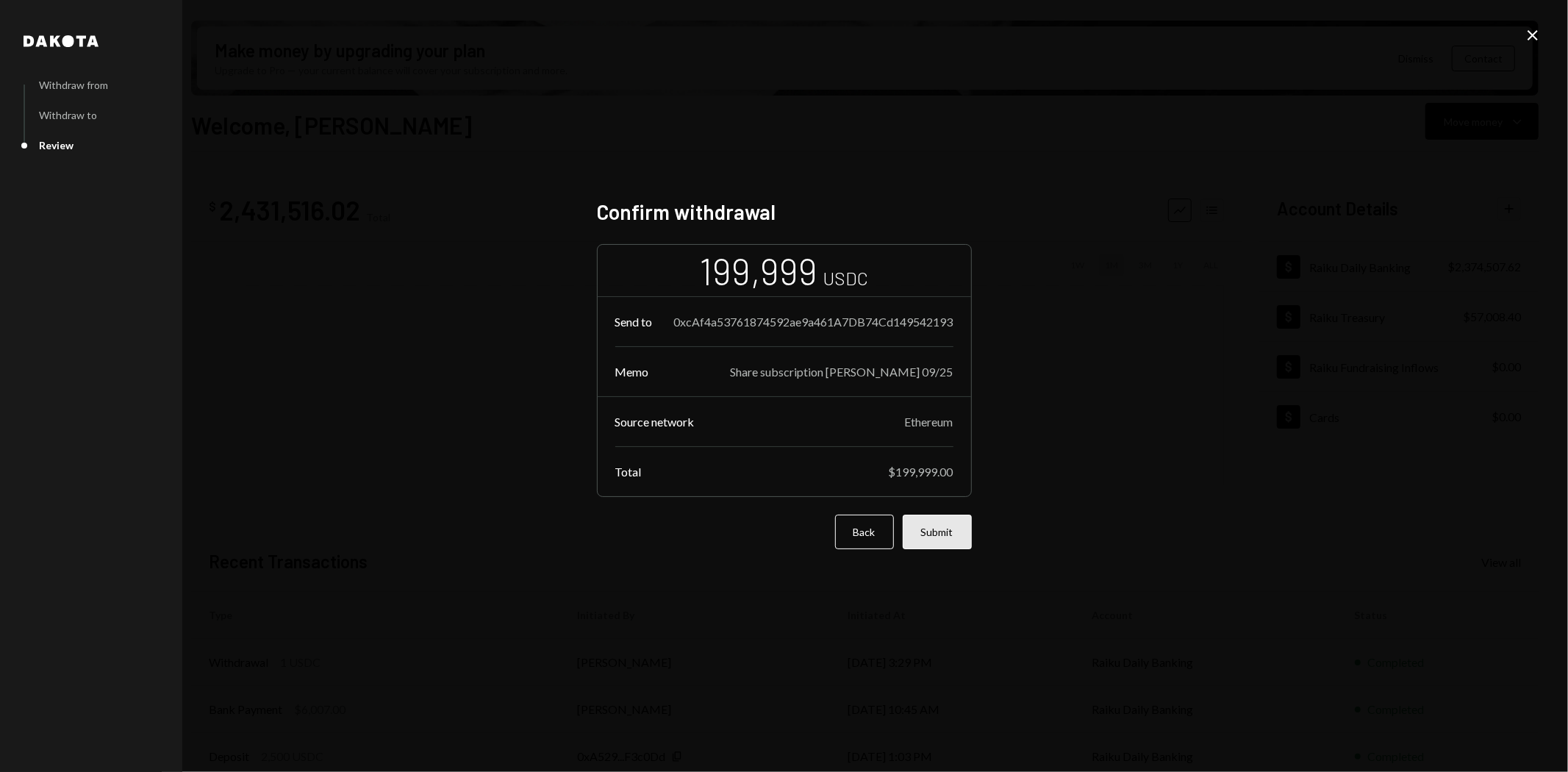
click at [944, 540] on button "Submit" at bounding box center [937, 532] width 69 height 35
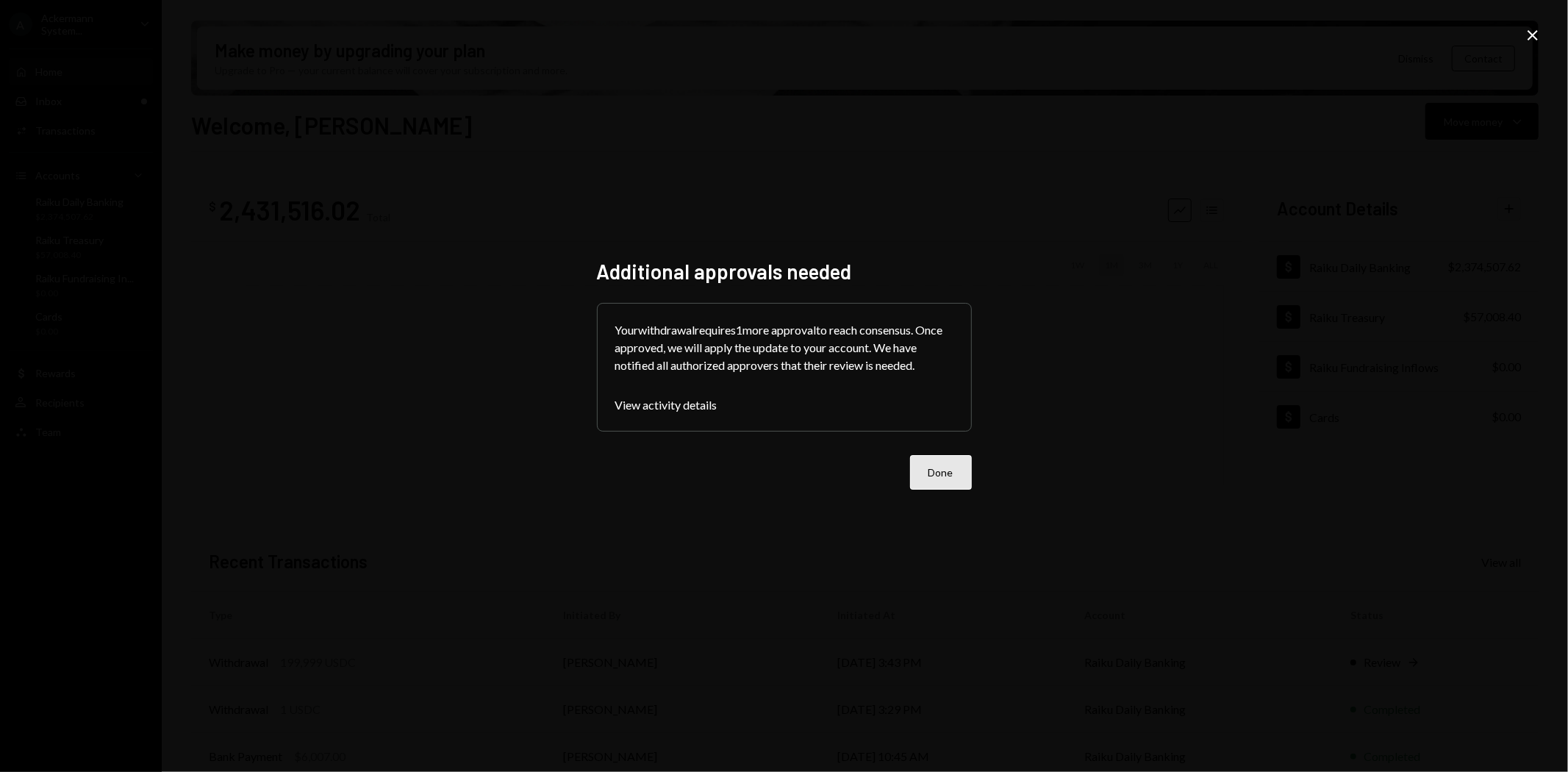
click at [939, 471] on button "Done" at bounding box center [941, 472] width 61 height 35
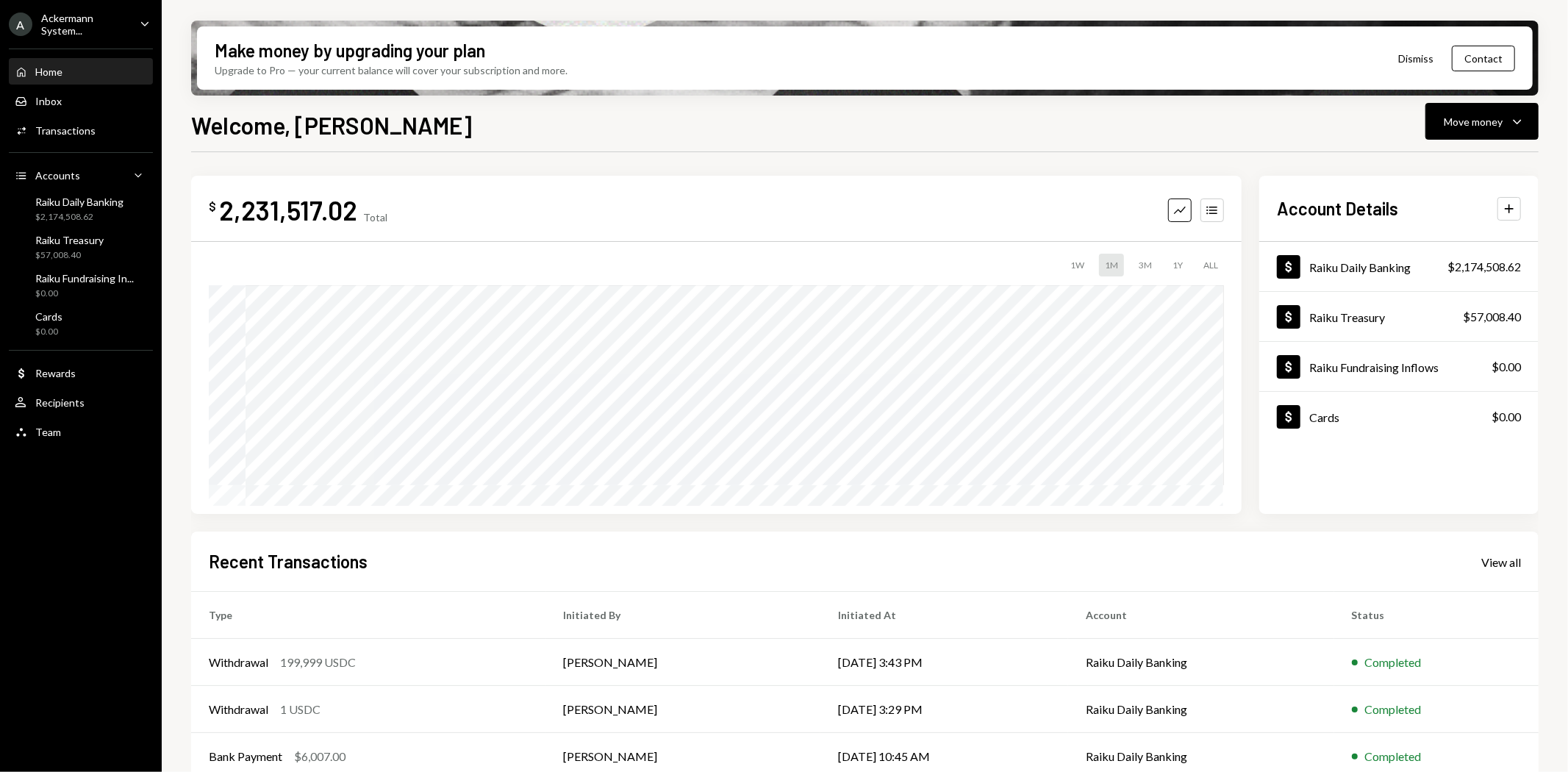
click at [88, 26] on div "Ackermann System..." at bounding box center [84, 24] width 87 height 25
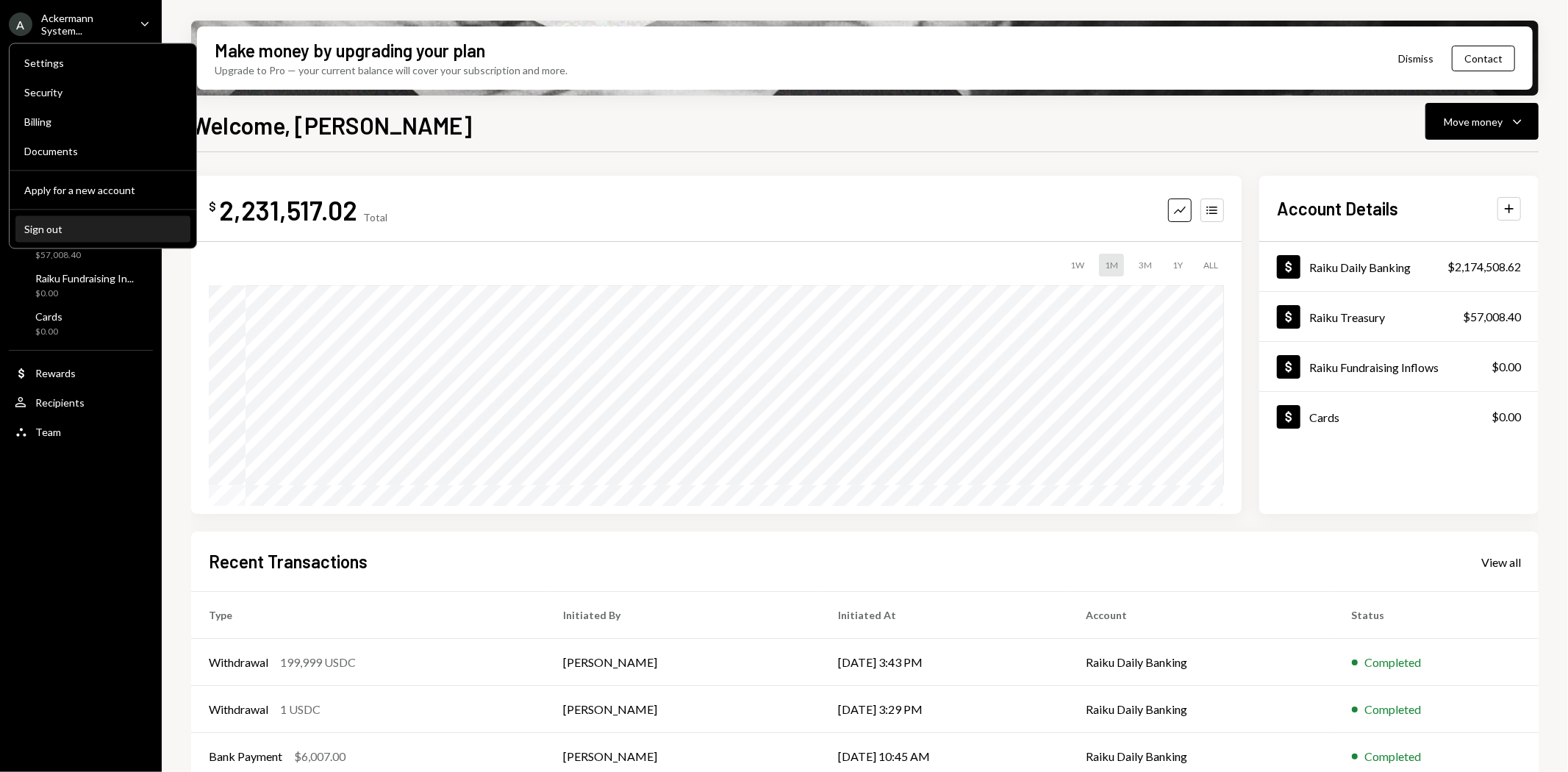
click at [31, 223] on div "Sign out" at bounding box center [103, 229] width 157 height 12
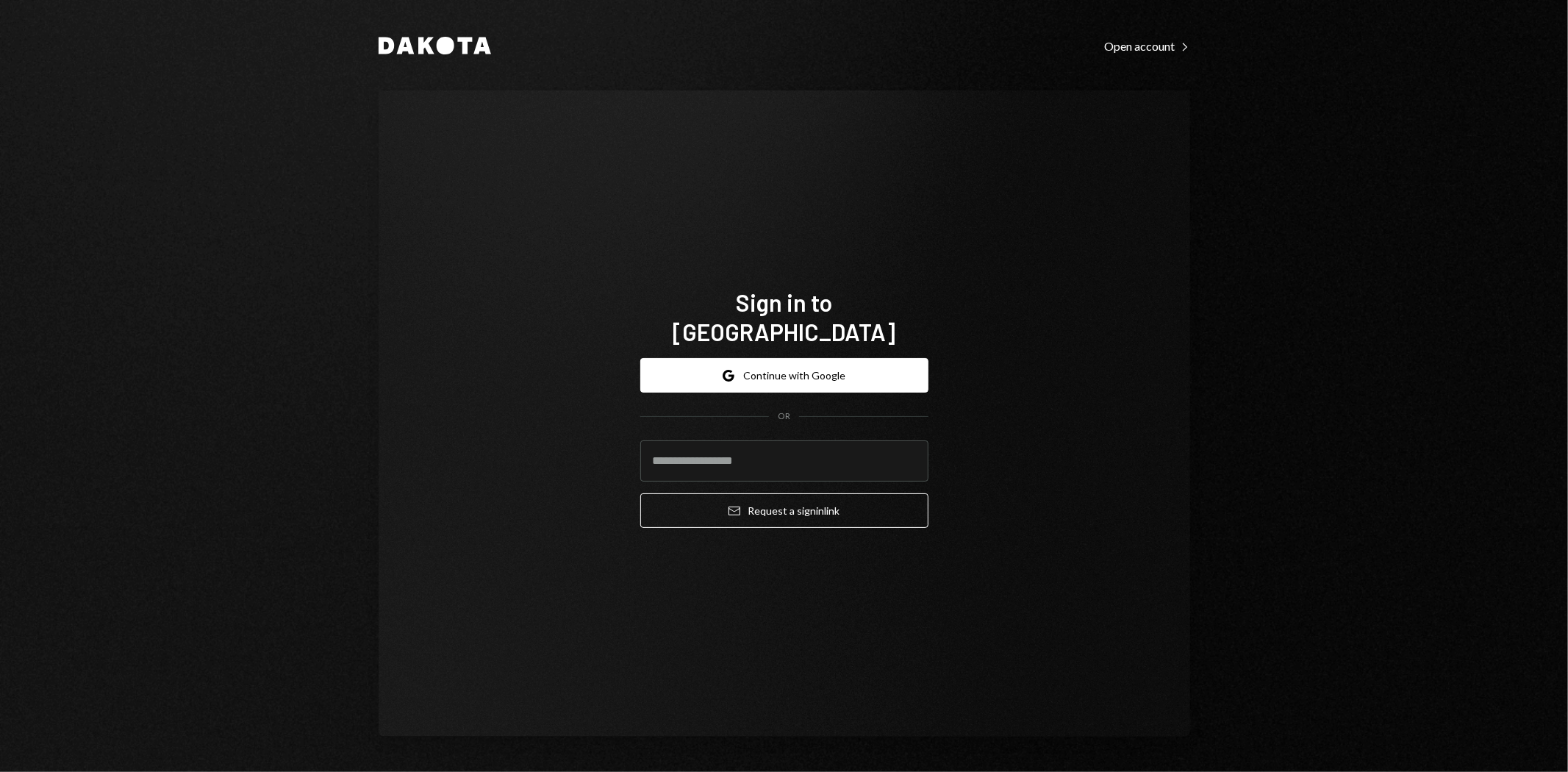
type input "**********"
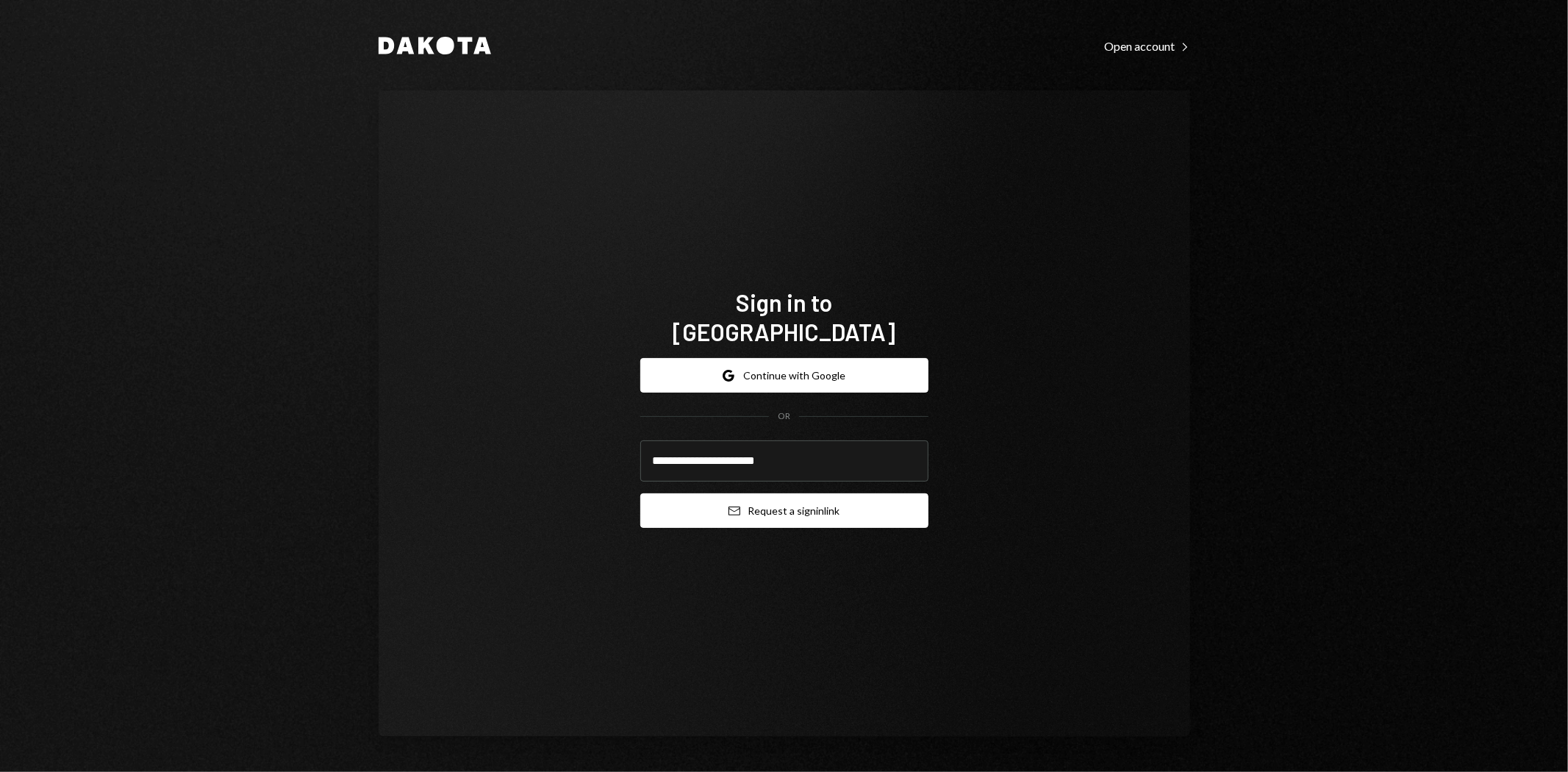
click at [860, 505] on button "Email Request a sign in link" at bounding box center [784, 510] width 288 height 35
